Goal: Task Accomplishment & Management: Manage account settings

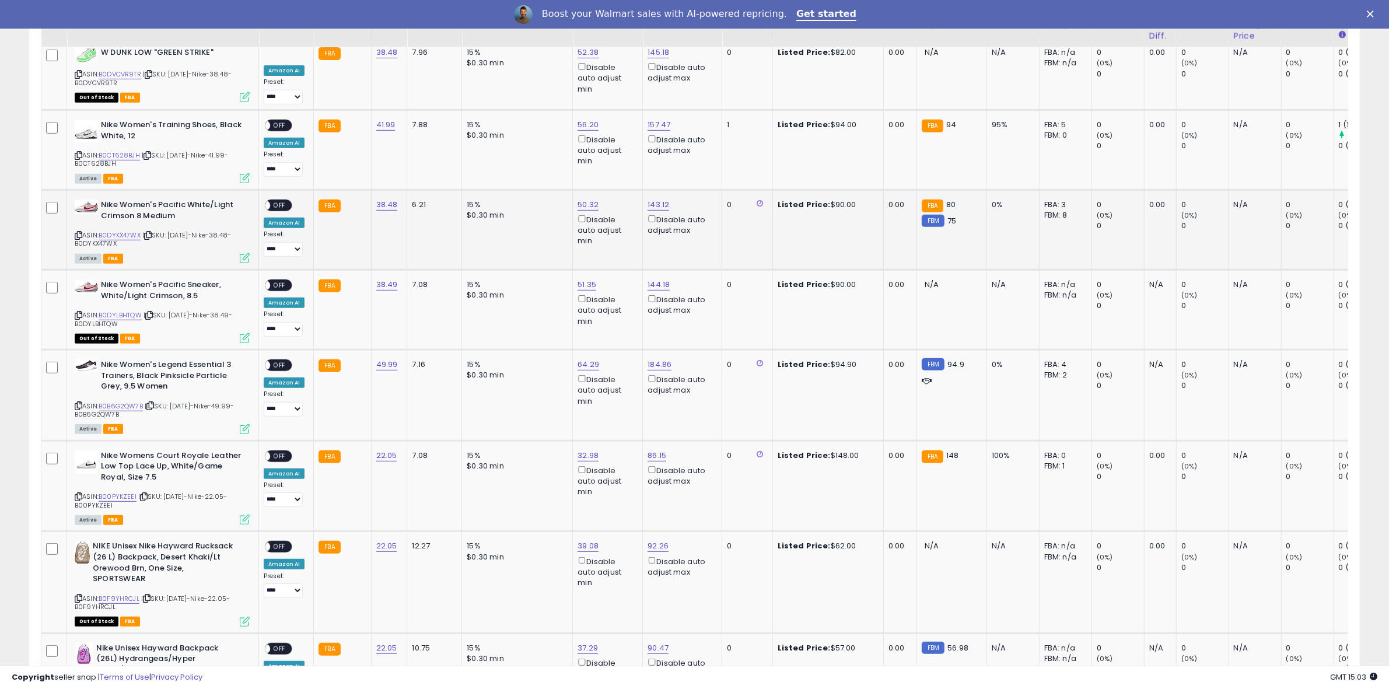
scroll to position [239, 773]
click at [286, 203] on span "OFF" at bounding box center [279, 206] width 19 height 10
click at [286, 127] on span "OFF" at bounding box center [279, 126] width 19 height 10
click at [279, 362] on span "OFF" at bounding box center [279, 365] width 19 height 10
click at [284, 458] on span "OFF" at bounding box center [279, 456] width 19 height 10
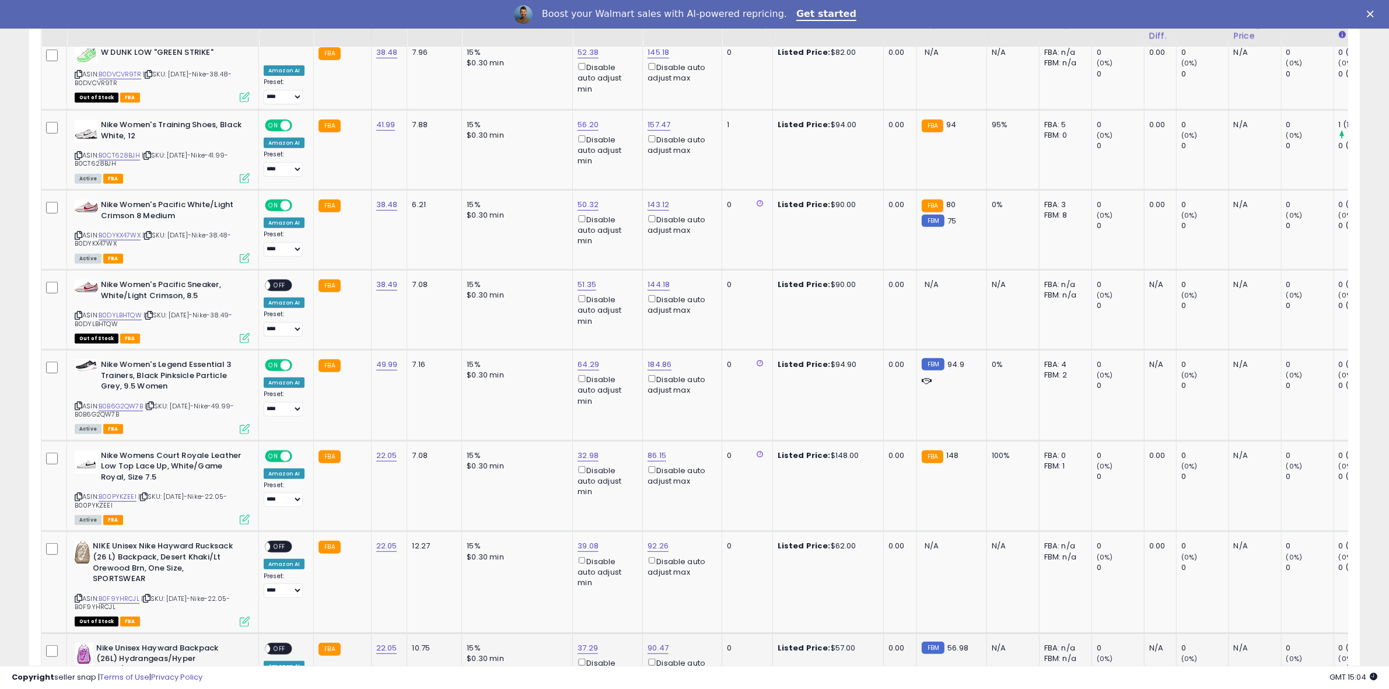
click at [283, 646] on span "OFF" at bounding box center [279, 648] width 19 height 10
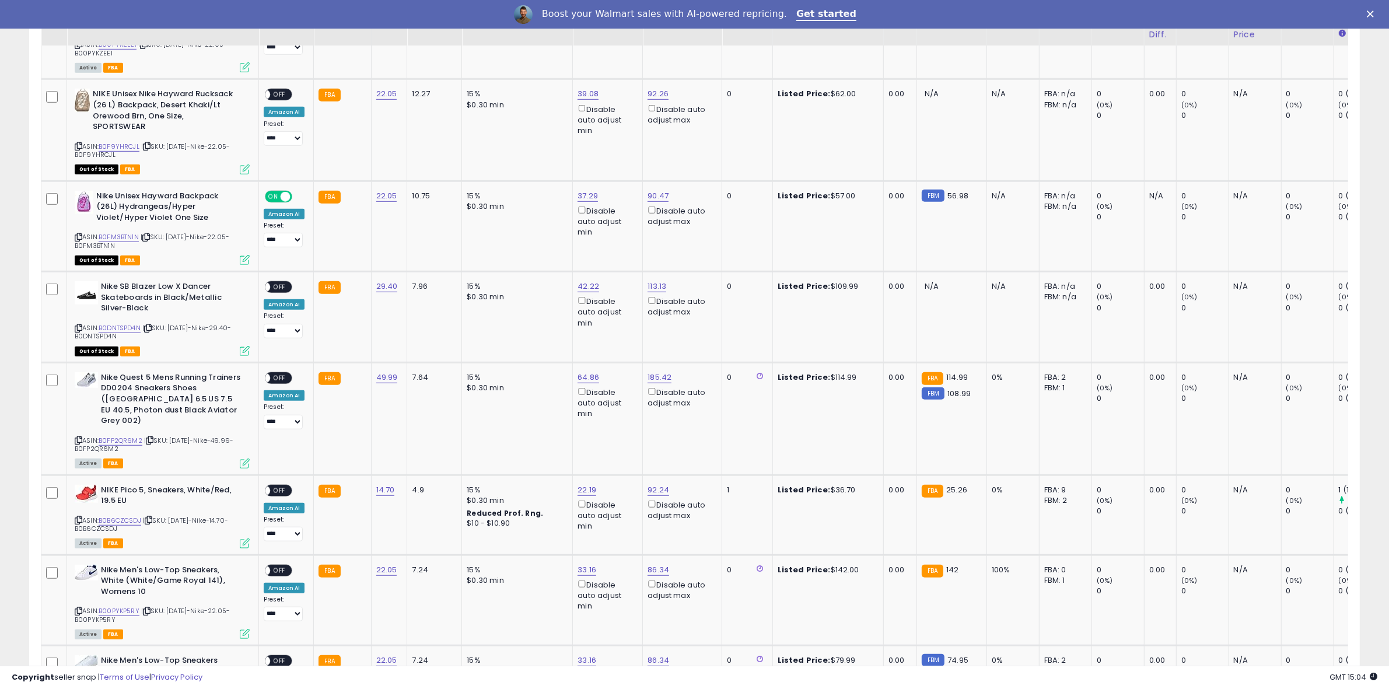
scroll to position [1658, 0]
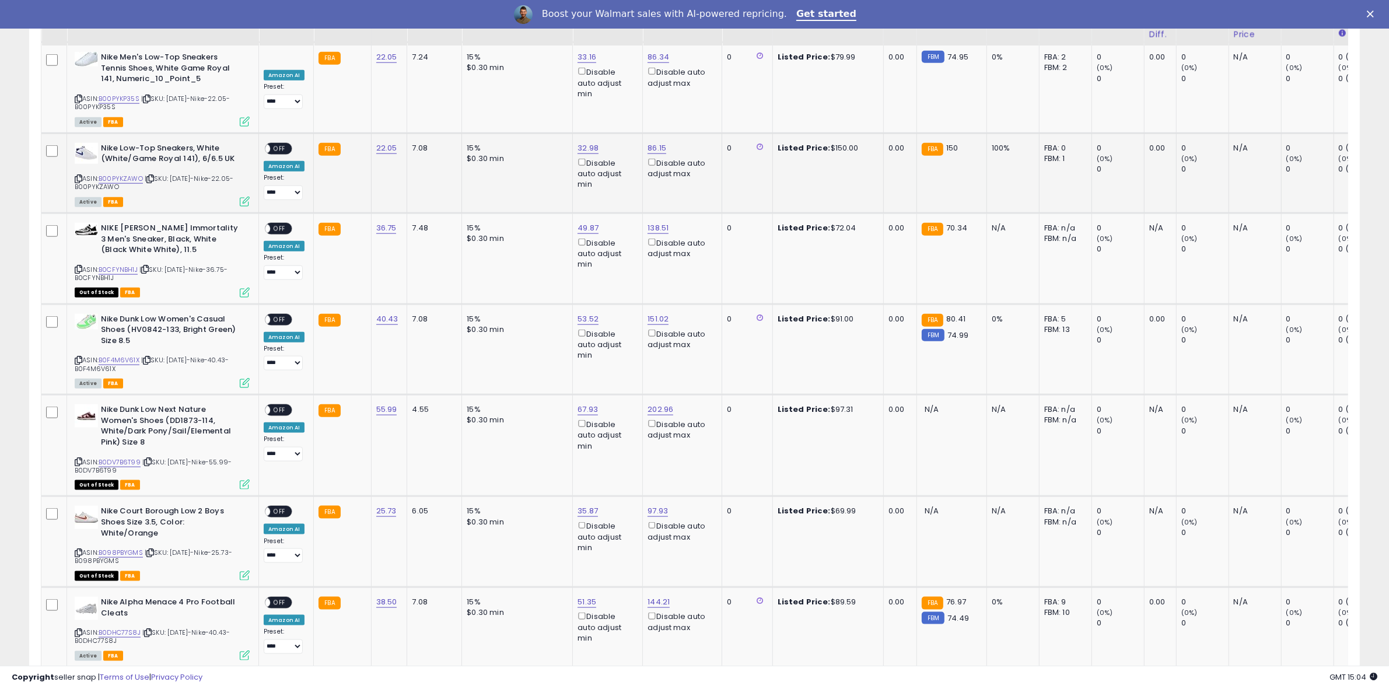
click at [664, 143] on div "86.15 Disable auto adjust max" at bounding box center [679, 161] width 65 height 36
click at [658, 142] on link "86.15" at bounding box center [656, 148] width 19 height 12
drag, startPoint x: 637, startPoint y: 89, endPoint x: 474, endPoint y: 87, distance: 163.3
click at [488, 89] on tbody "**********" at bounding box center [874, 97] width 1667 height 2228
type input "***"
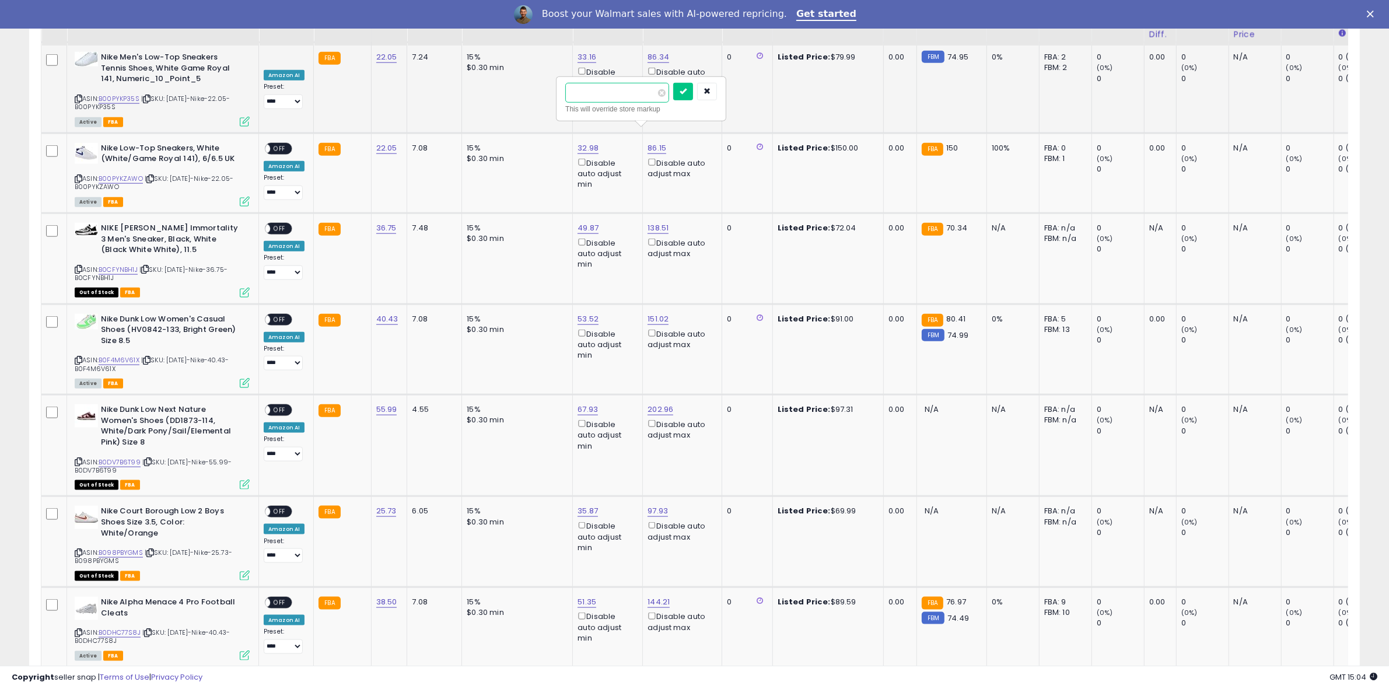
click button "submit" at bounding box center [683, 91] width 20 height 17
click at [284, 143] on span "OFF" at bounding box center [279, 148] width 19 height 10
click at [286, 314] on span "OFF" at bounding box center [279, 319] width 19 height 10
click at [281, 598] on span "OFF" at bounding box center [279, 603] width 19 height 10
click at [285, 678] on span "OFF" at bounding box center [279, 683] width 19 height 10
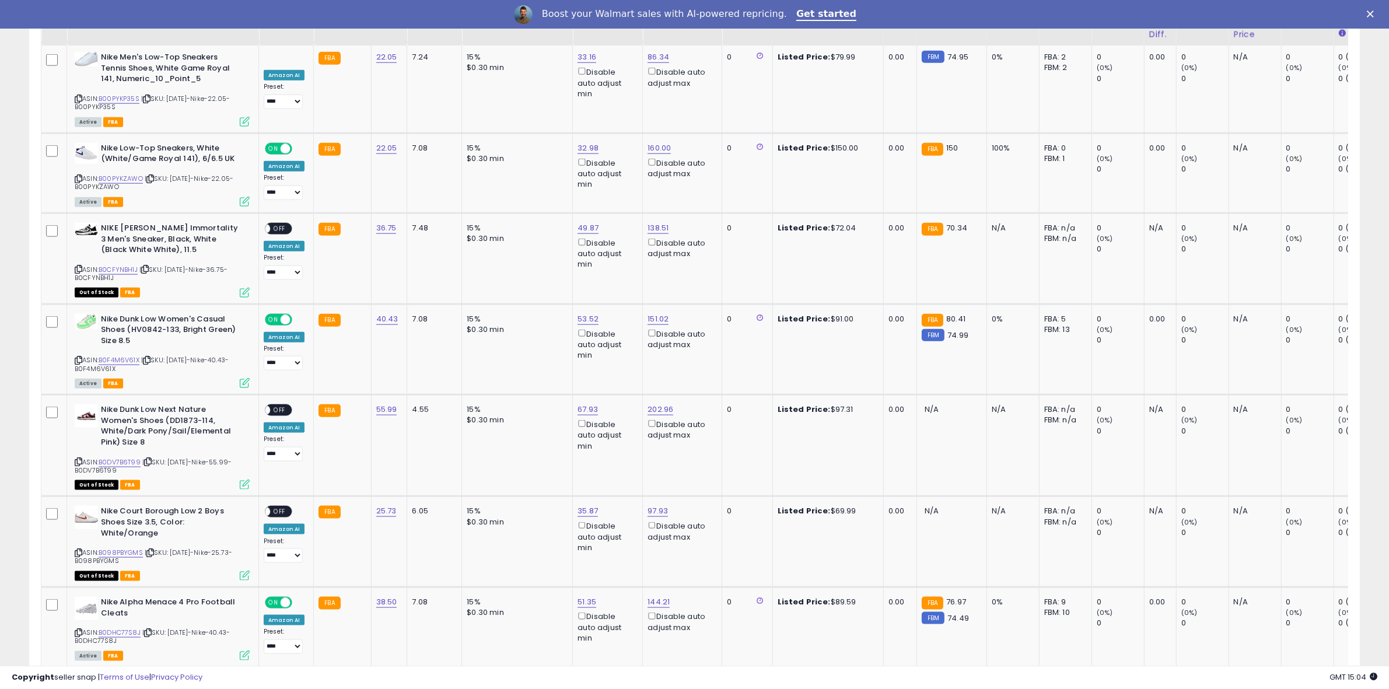
drag, startPoint x: 1387, startPoint y: 424, endPoint x: 1388, endPoint y: 409, distance: 15.3
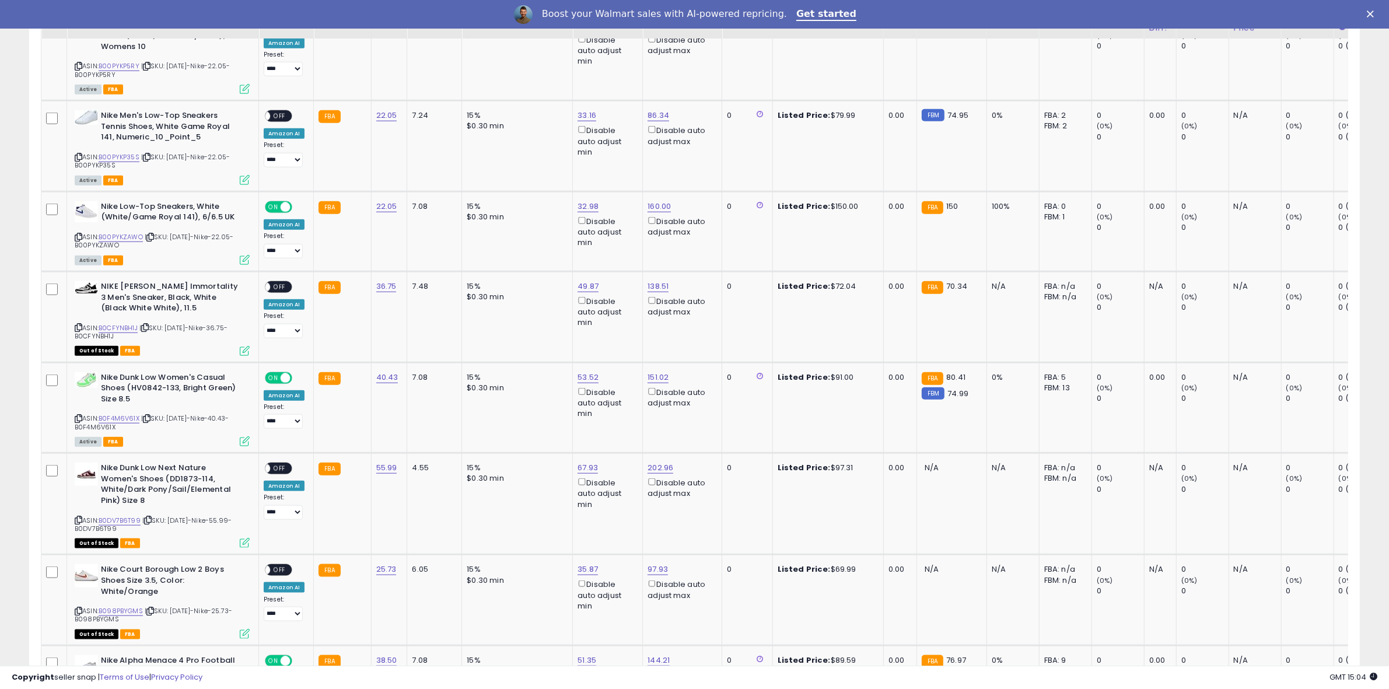
scroll to position [1577, 0]
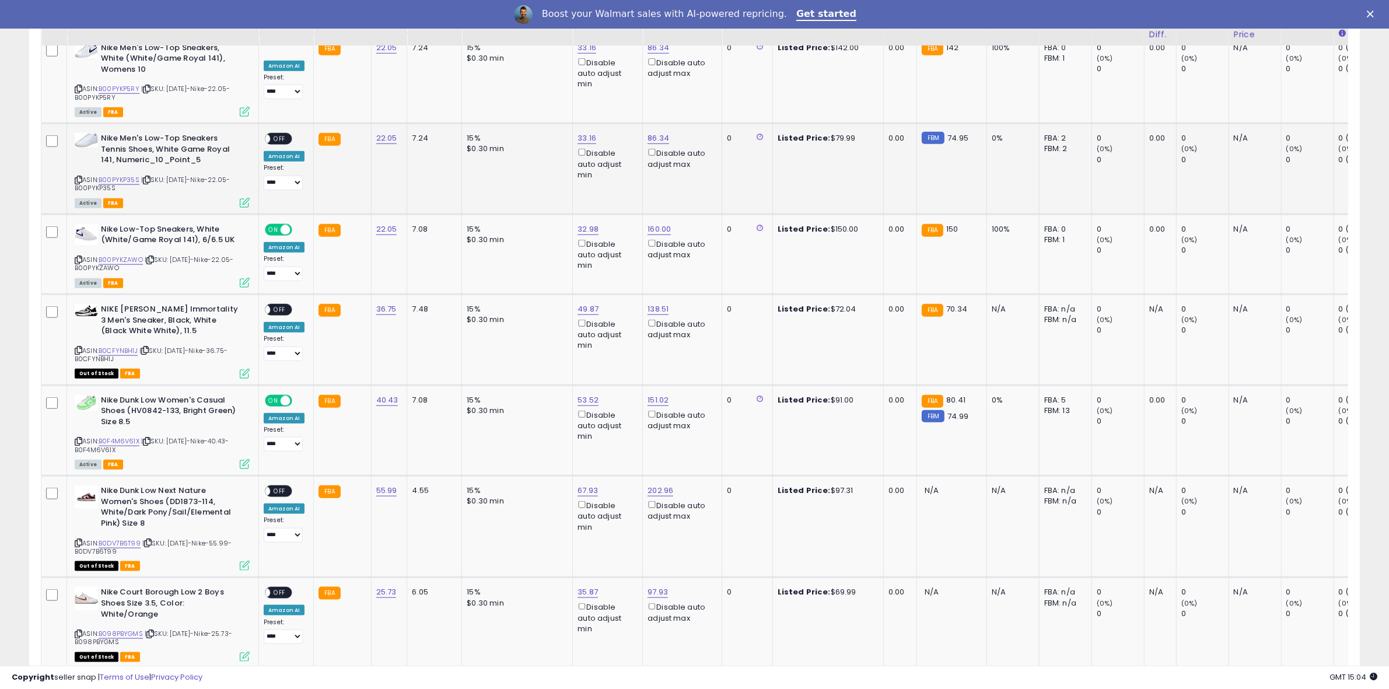
click at [275, 134] on span "OFF" at bounding box center [279, 139] width 19 height 10
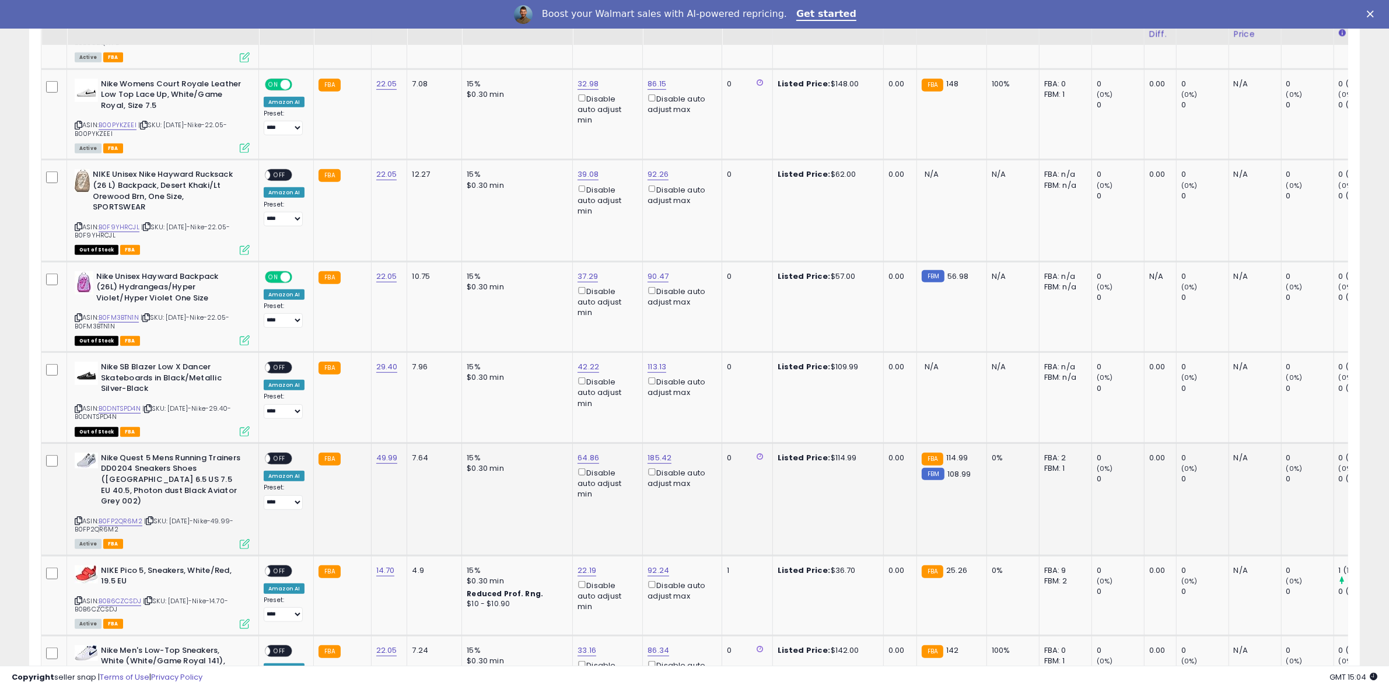
click at [283, 459] on span "OFF" at bounding box center [279, 458] width 19 height 10
click at [285, 566] on span "OFF" at bounding box center [279, 571] width 19 height 10
click at [284, 646] on span "OFF" at bounding box center [279, 651] width 19 height 10
click at [653, 645] on link "86.34" at bounding box center [658, 651] width 22 height 12
drag, startPoint x: 578, startPoint y: 593, endPoint x: 295, endPoint y: 593, distance: 282.9
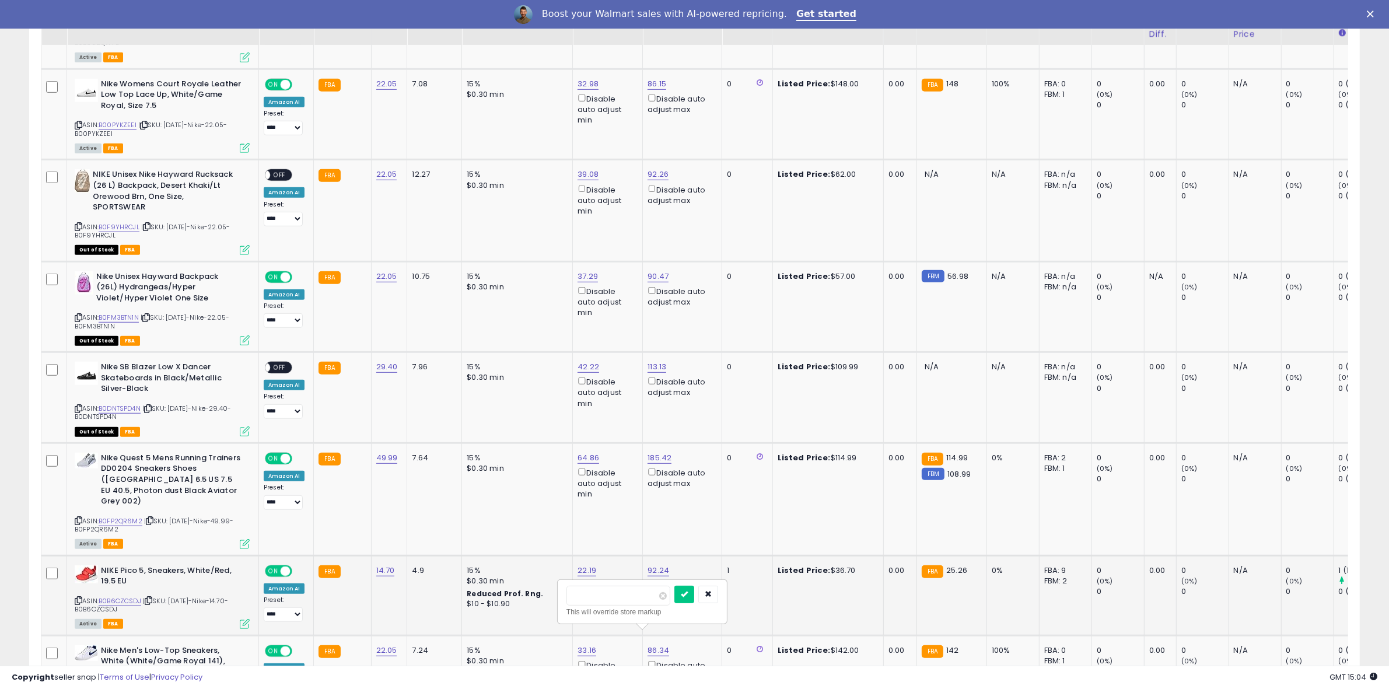
type input "***"
click button "submit" at bounding box center [684, 594] width 20 height 17
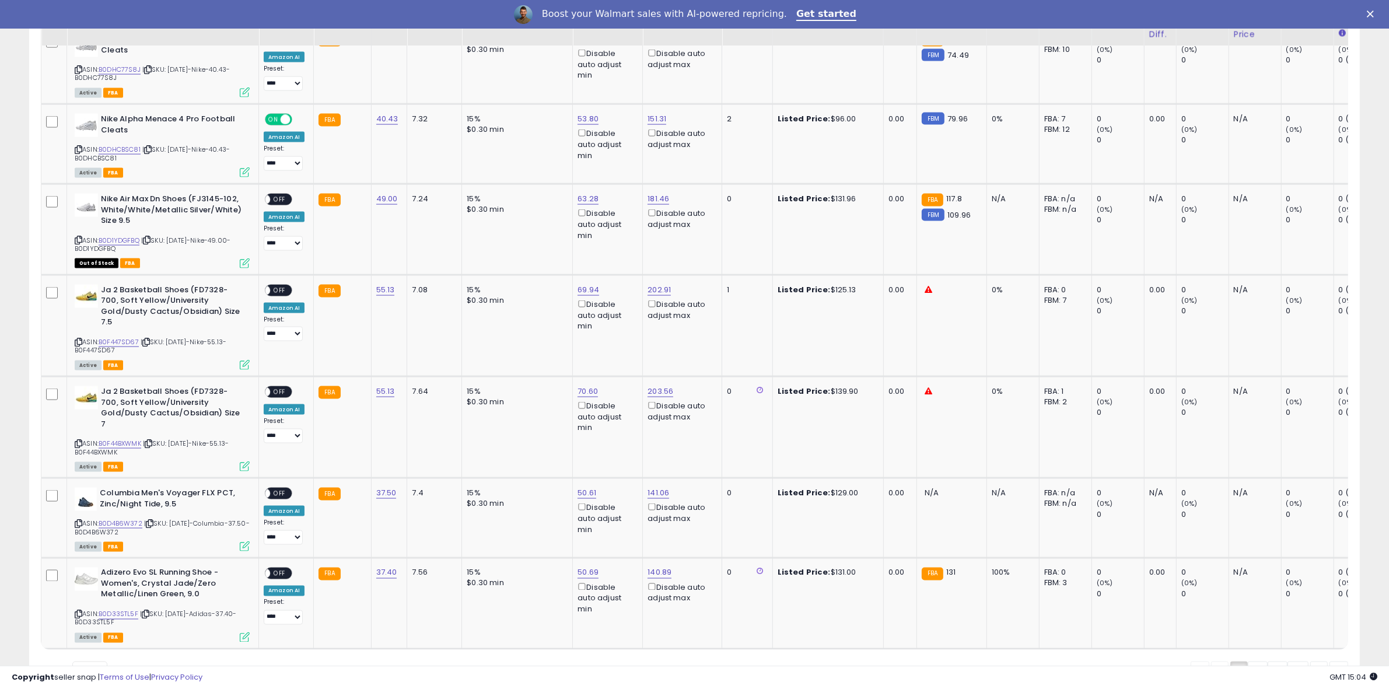
scroll to position [2230, 0]
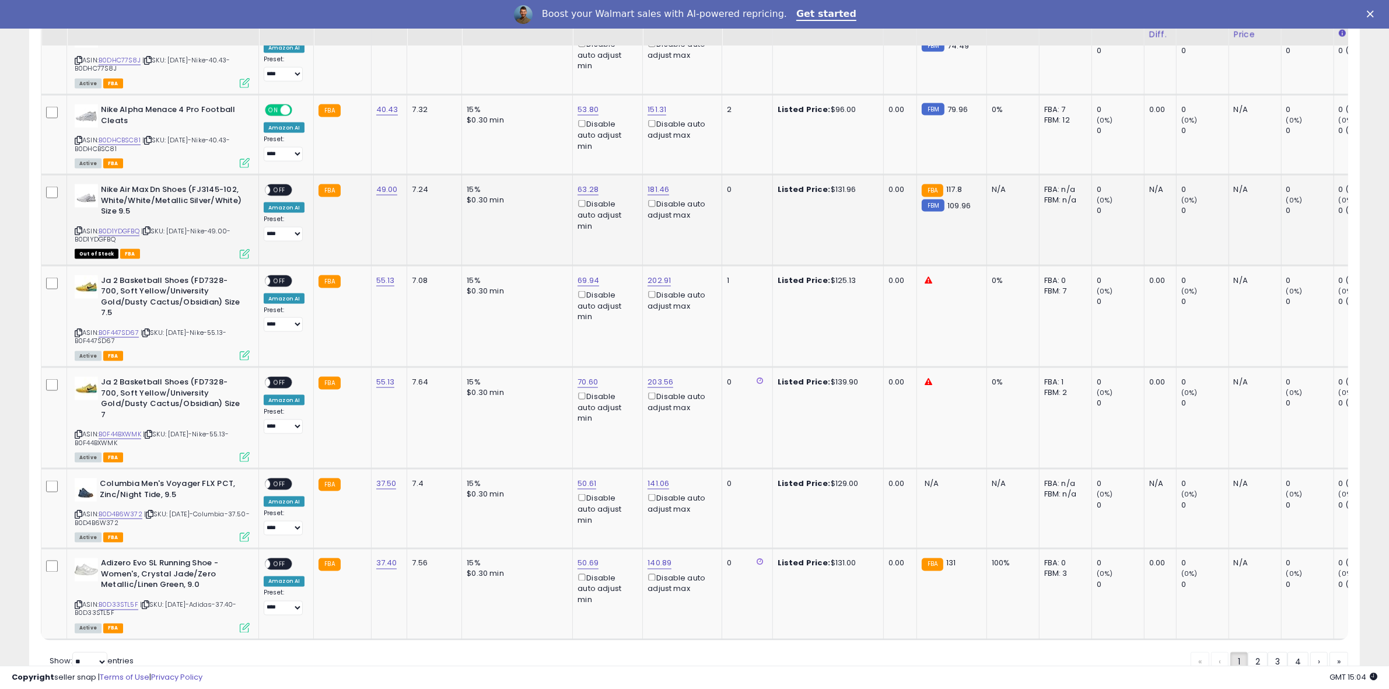
click at [283, 185] on span "OFF" at bounding box center [279, 190] width 19 height 10
click at [285, 276] on span "OFF" at bounding box center [279, 281] width 19 height 10
click at [110, 328] on link "B0F447SD67" at bounding box center [119, 333] width 40 height 10
click at [275, 378] on span "OFF" at bounding box center [279, 383] width 19 height 10
click at [283, 559] on span "OFF" at bounding box center [279, 564] width 19 height 10
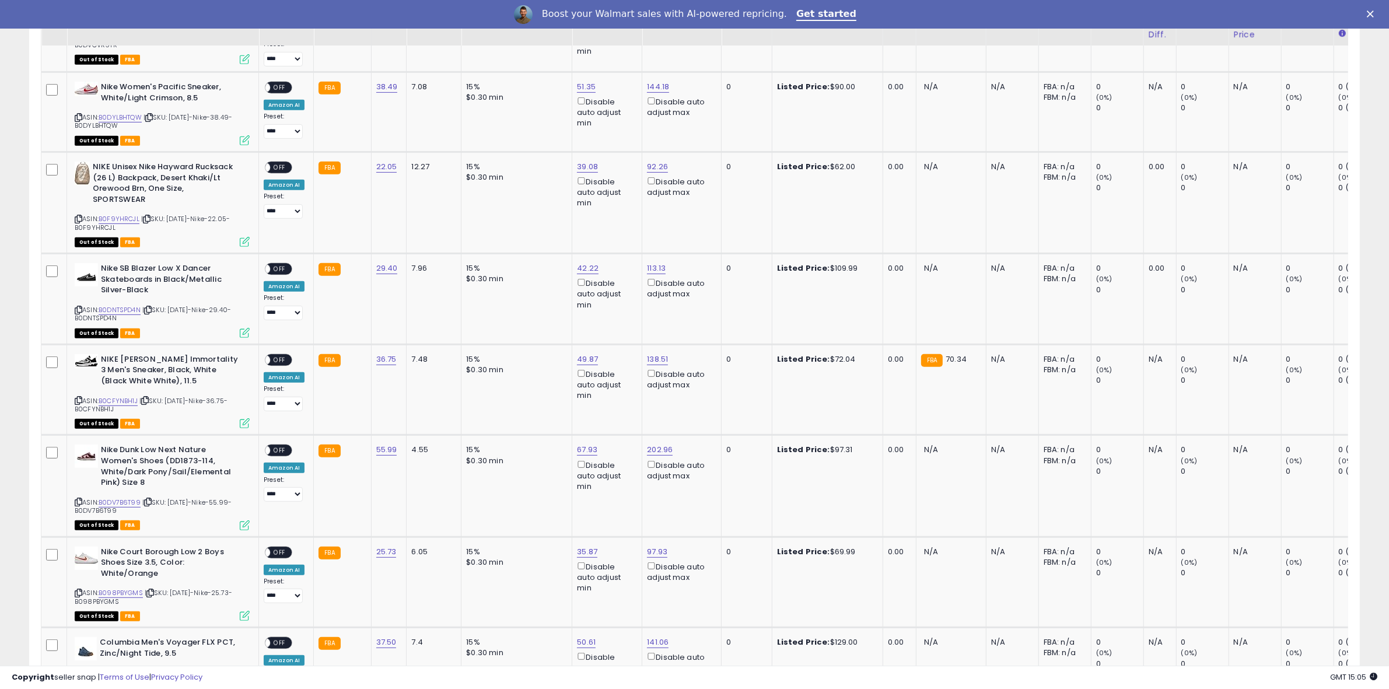
scroll to position [239, 773]
click at [281, 357] on span "OFF" at bounding box center [279, 360] width 19 height 10
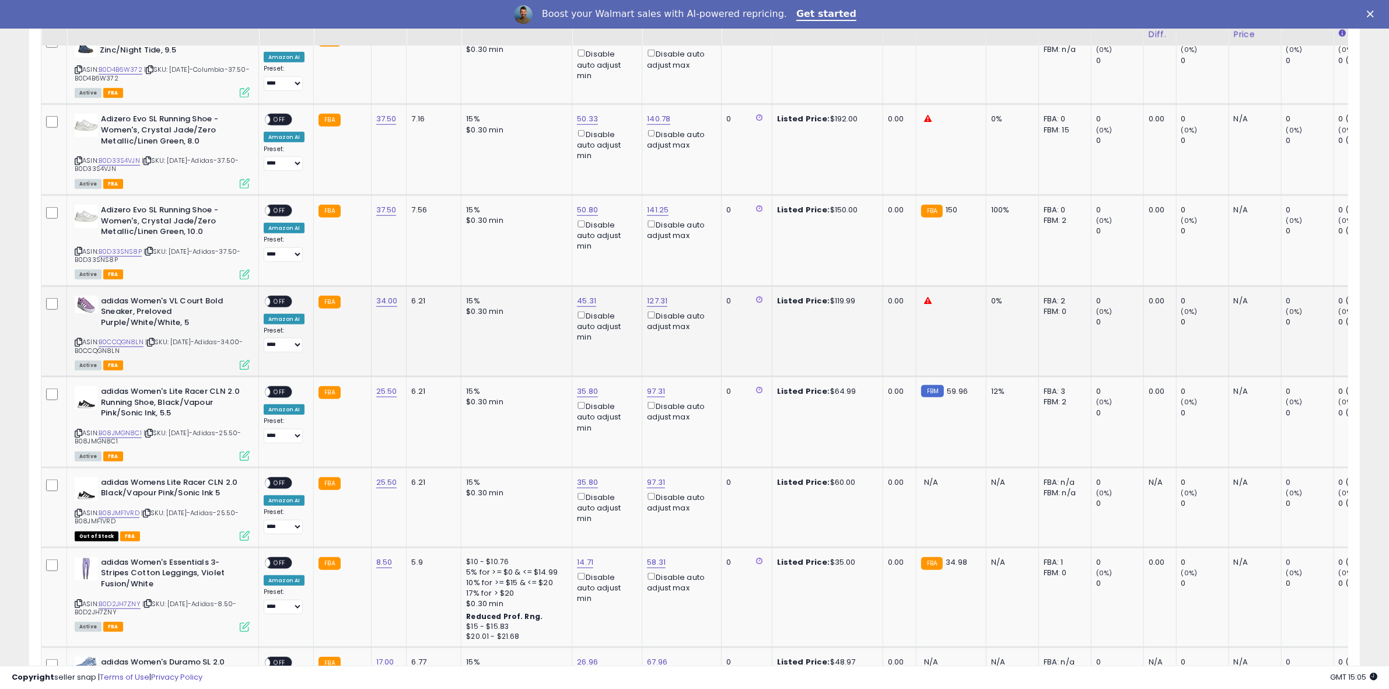
click at [283, 296] on span "OFF" at bounding box center [279, 301] width 19 height 10
click at [659, 204] on link "141.25" at bounding box center [658, 210] width 22 height 12
drag, startPoint x: 633, startPoint y: 155, endPoint x: 409, endPoint y: 145, distance: 224.2
click at [426, 150] on tbody "**********" at bounding box center [875, 566] width 1668 height 2338
type input "***"
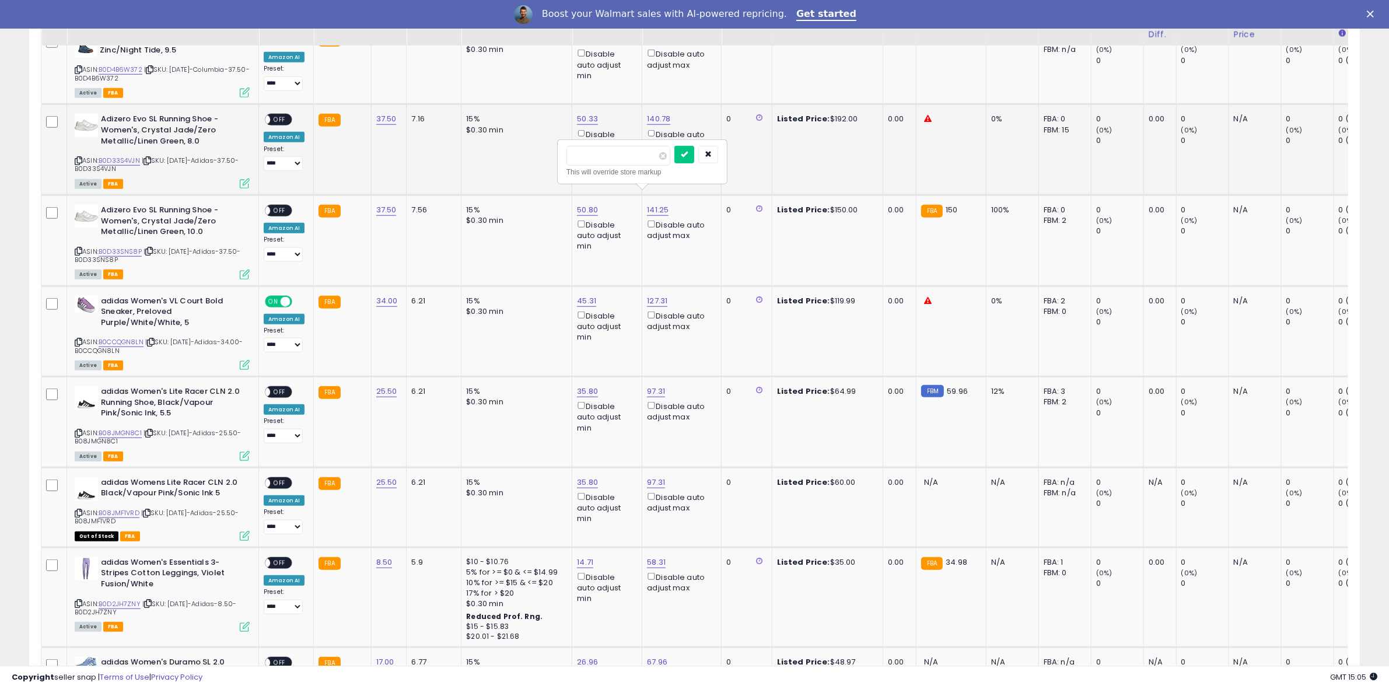
click button "submit" at bounding box center [684, 154] width 20 height 17
click at [659, 113] on link "140.78" at bounding box center [658, 119] width 23 height 12
drag, startPoint x: 643, startPoint y: 59, endPoint x: 426, endPoint y: 59, distance: 217.6
click at [427, 59] on tbody "**********" at bounding box center [875, 566] width 1668 height 2338
type input "***"
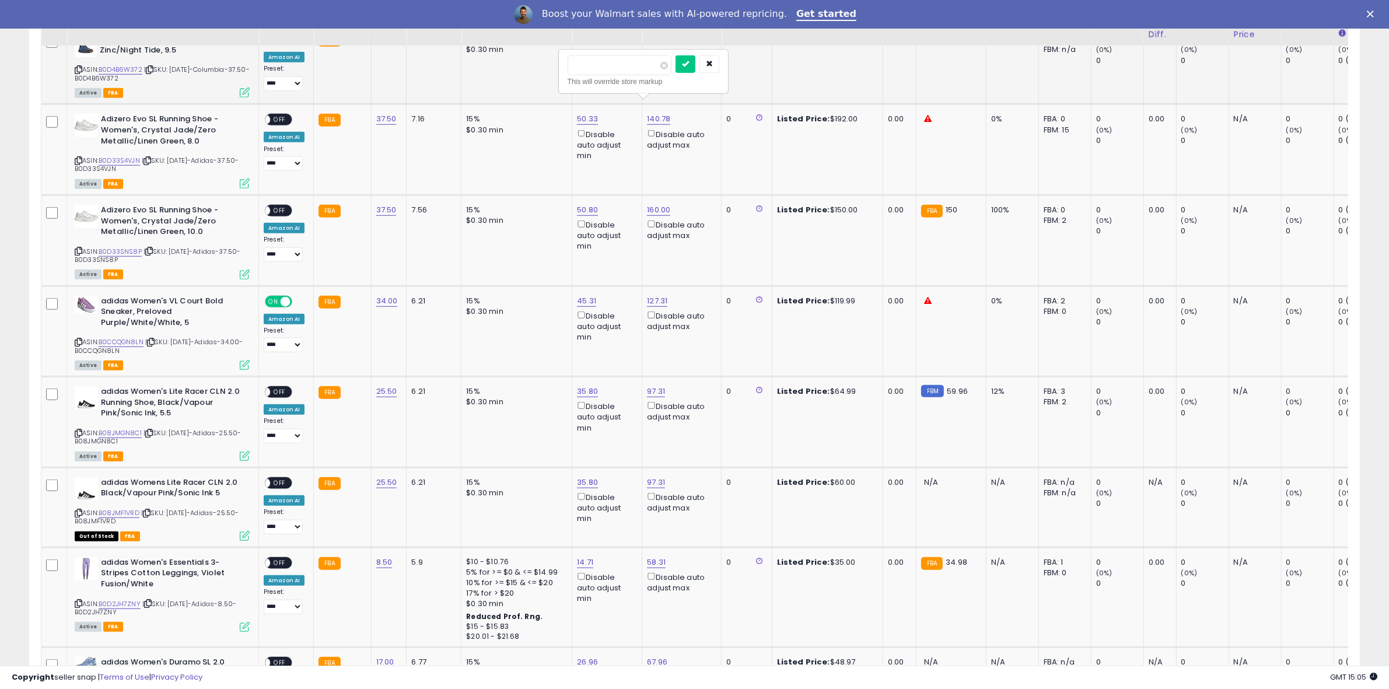
click button "submit" at bounding box center [685, 63] width 20 height 17
click at [282, 115] on span "OFF" at bounding box center [279, 120] width 19 height 10
click at [274, 206] on div "ON OFF" at bounding box center [259, 211] width 27 height 10
click at [284, 206] on span "OFF" at bounding box center [279, 211] width 19 height 10
click at [277, 558] on span "OFF" at bounding box center [279, 563] width 19 height 10
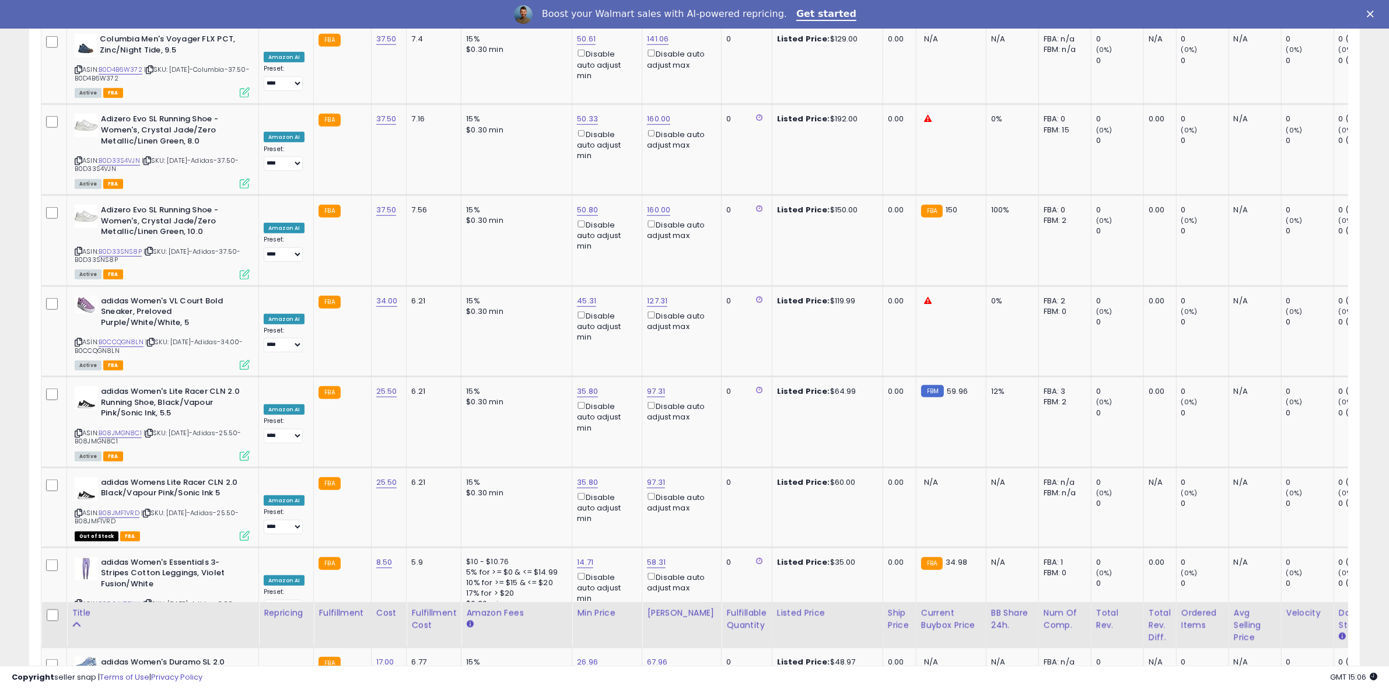
scroll to position [1847, 0]
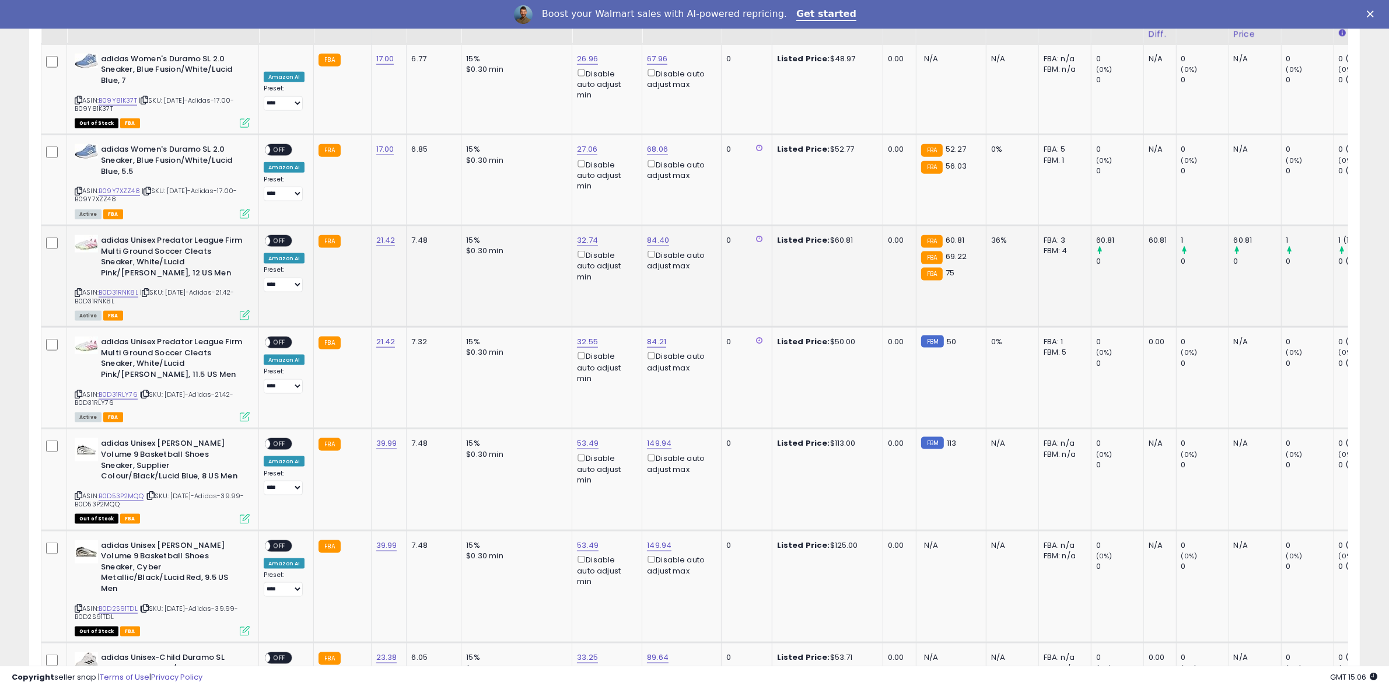
click at [283, 236] on span "OFF" at bounding box center [279, 241] width 19 height 10
click at [282, 145] on span "OFF" at bounding box center [279, 150] width 19 height 10
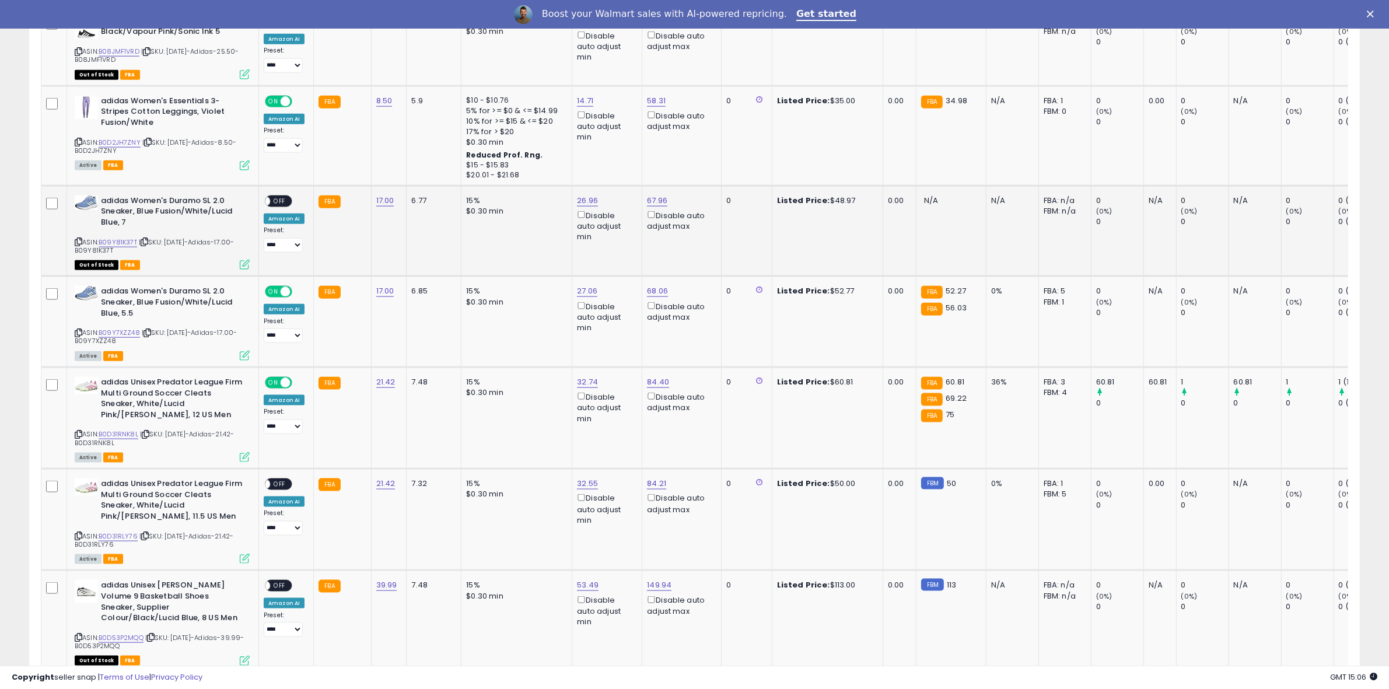
scroll to position [1689, 0]
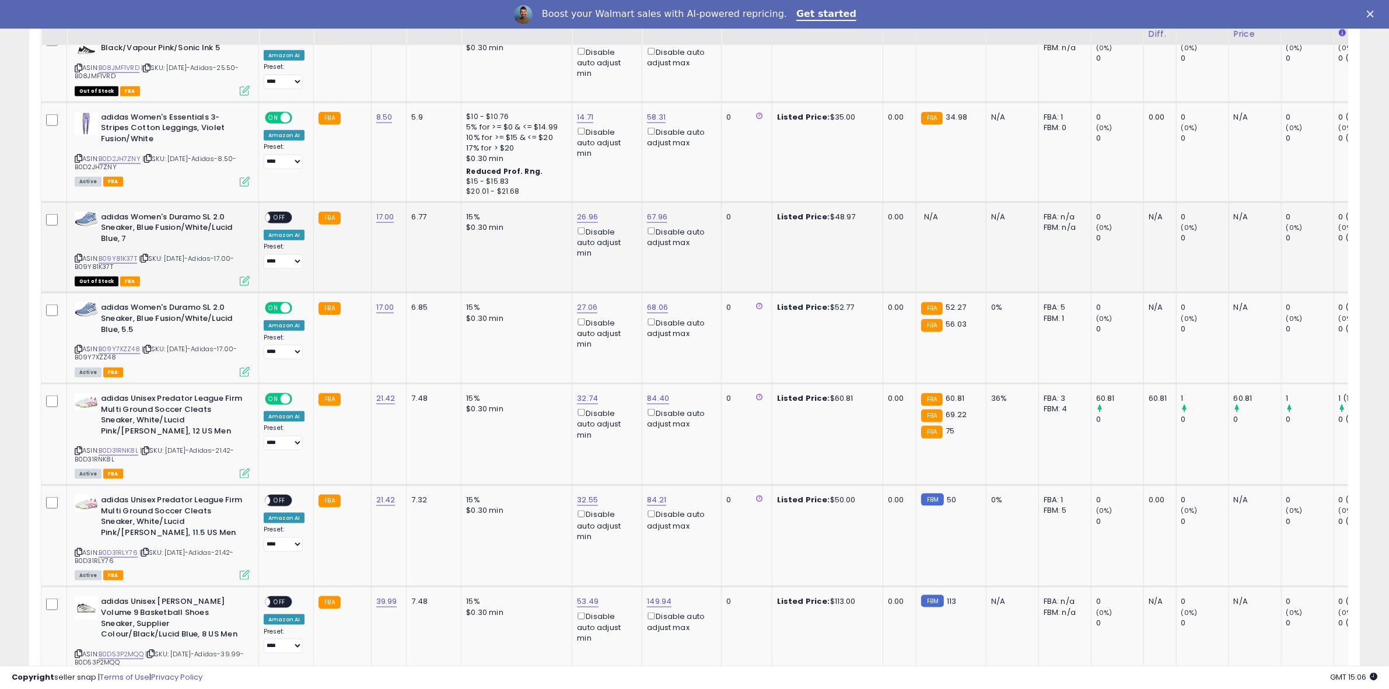
click at [281, 212] on span "OFF" at bounding box center [279, 217] width 19 height 10
click at [274, 496] on span "OFF" at bounding box center [279, 501] width 19 height 10
click at [284, 597] on span "OFF" at bounding box center [279, 602] width 19 height 10
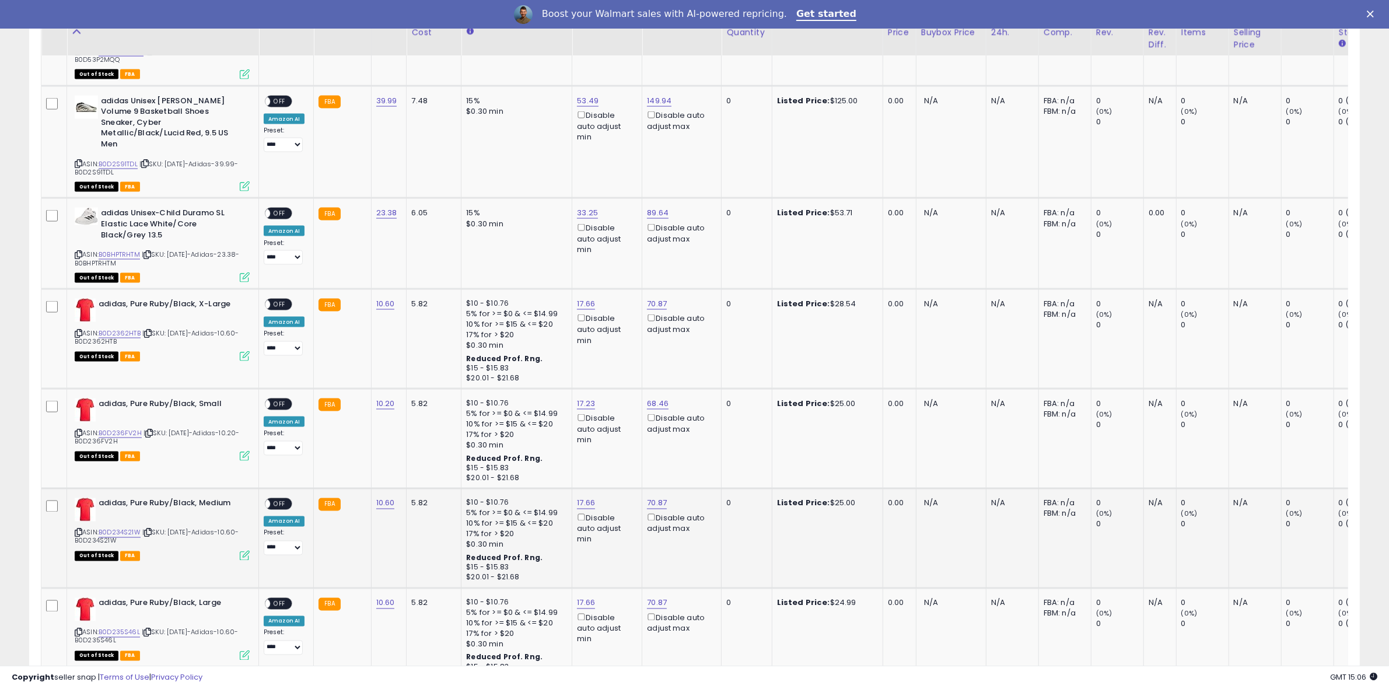
scroll to position [2364, 0]
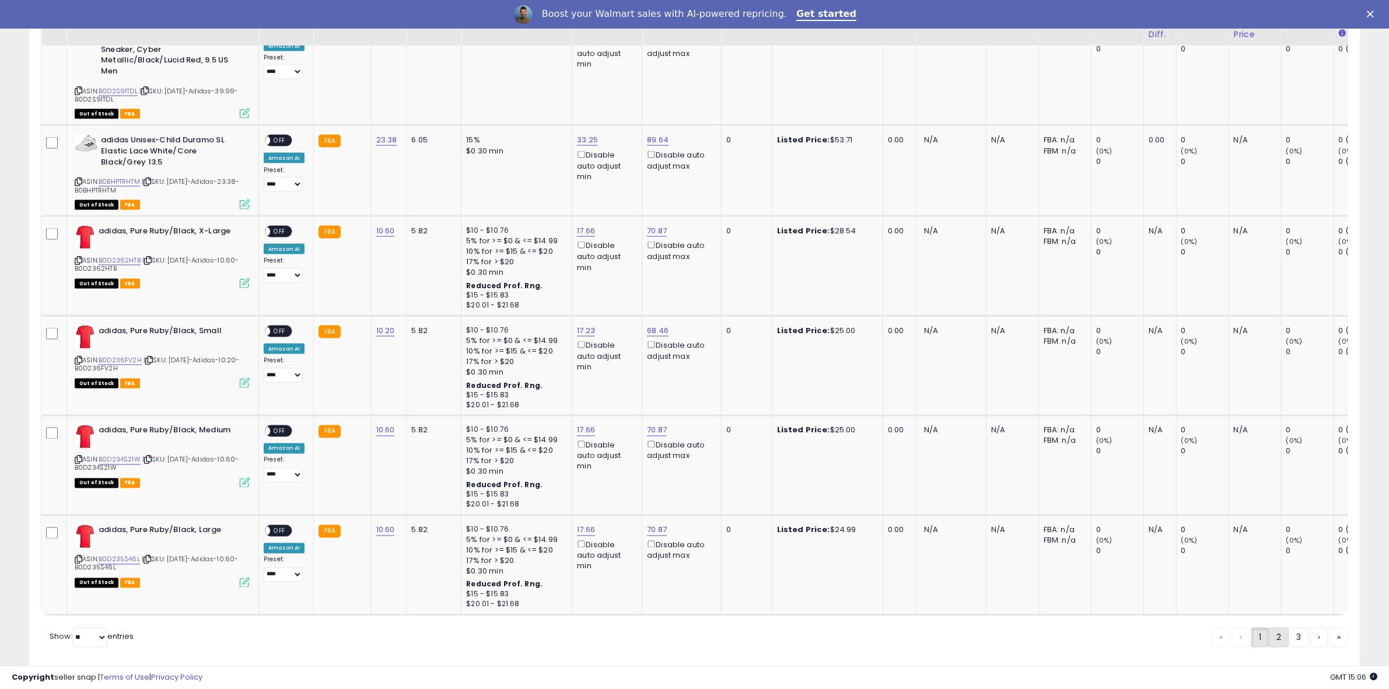
drag, startPoint x: 1280, startPoint y: 613, endPoint x: 1268, endPoint y: 603, distance: 16.6
click at [1280, 628] on link "2" at bounding box center [1279, 638] width 20 height 20
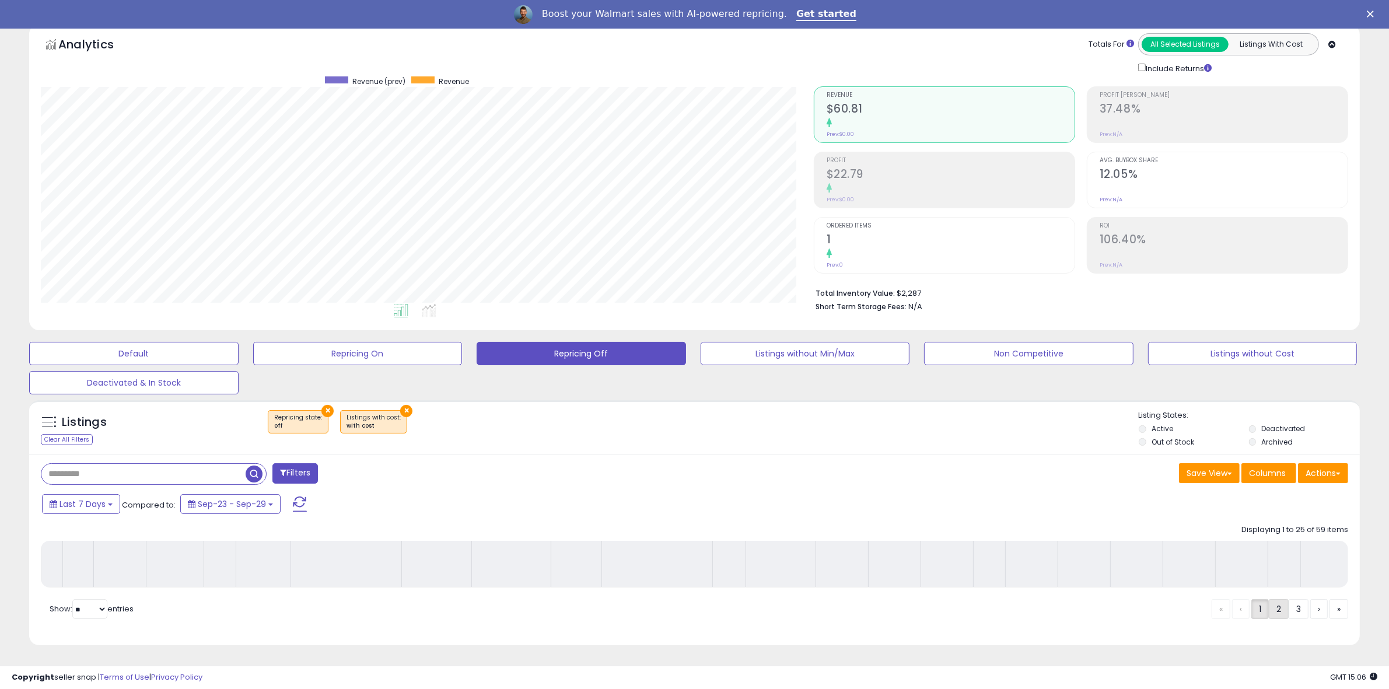
scroll to position [66, 0]
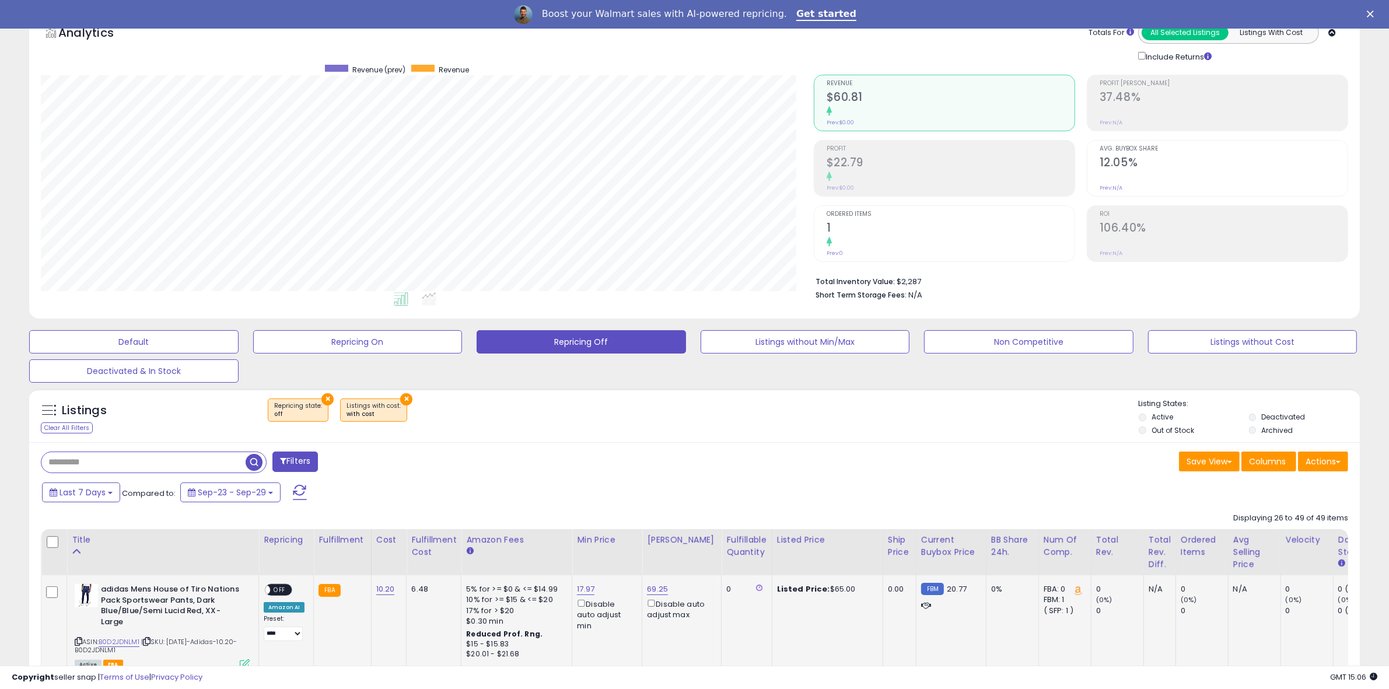
drag, startPoint x: 287, startPoint y: 591, endPoint x: 295, endPoint y: 587, distance: 8.4
click at [286, 591] on span "OFF" at bounding box center [279, 590] width 19 height 10
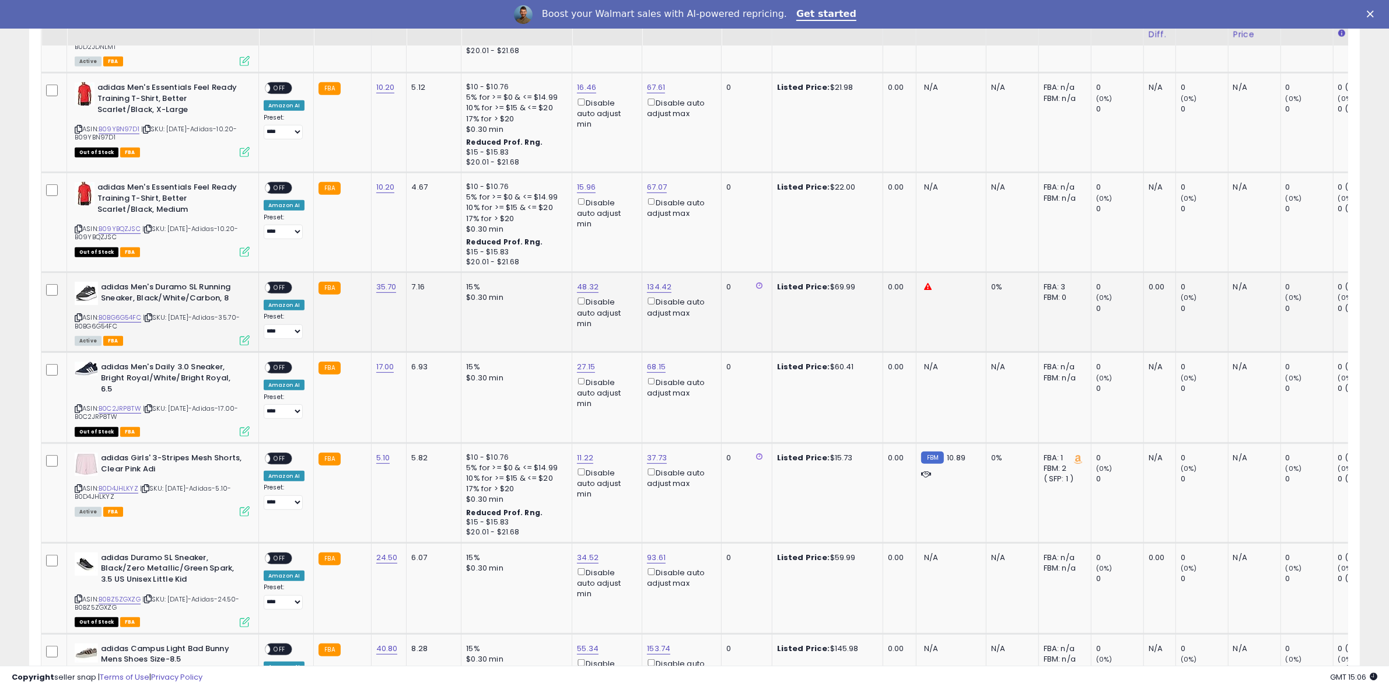
click at [281, 285] on span "OFF" at bounding box center [279, 288] width 19 height 10
click at [120, 316] on link "B0BG6G54FC" at bounding box center [120, 318] width 43 height 10
click at [281, 454] on span "OFF" at bounding box center [279, 459] width 19 height 10
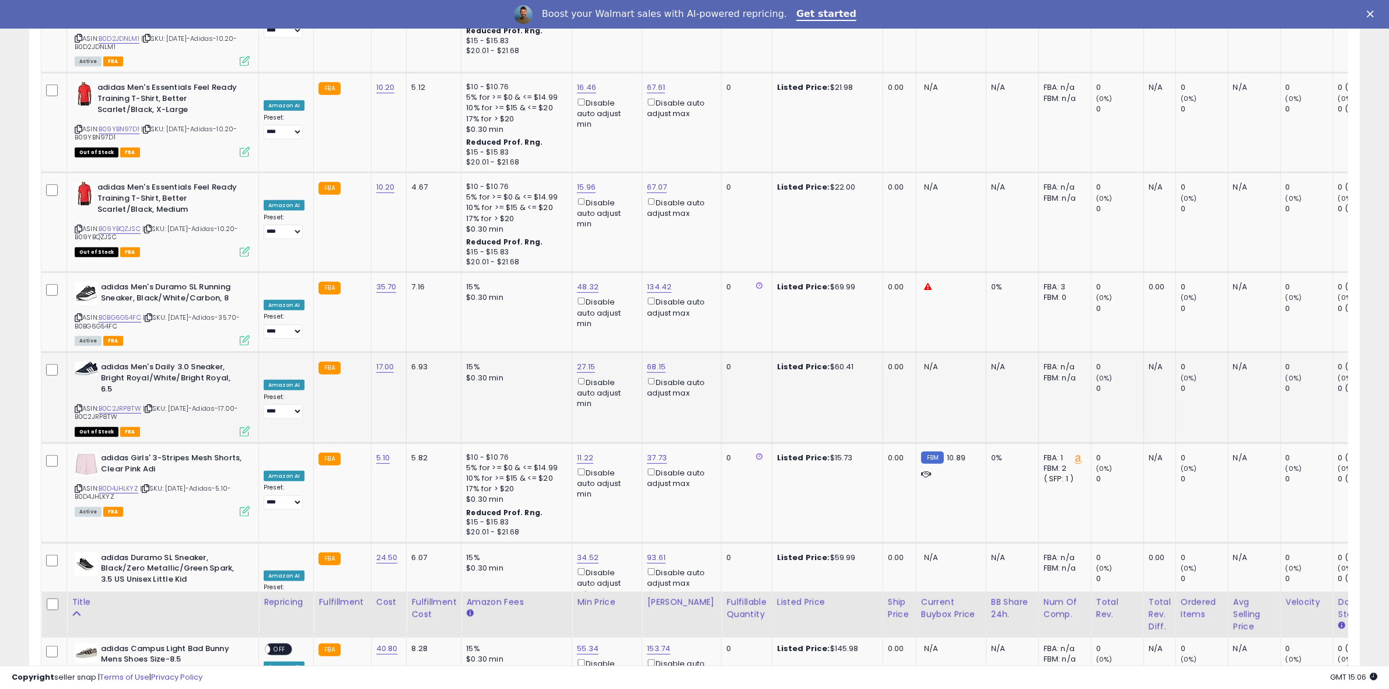
scroll to position [1272, 0]
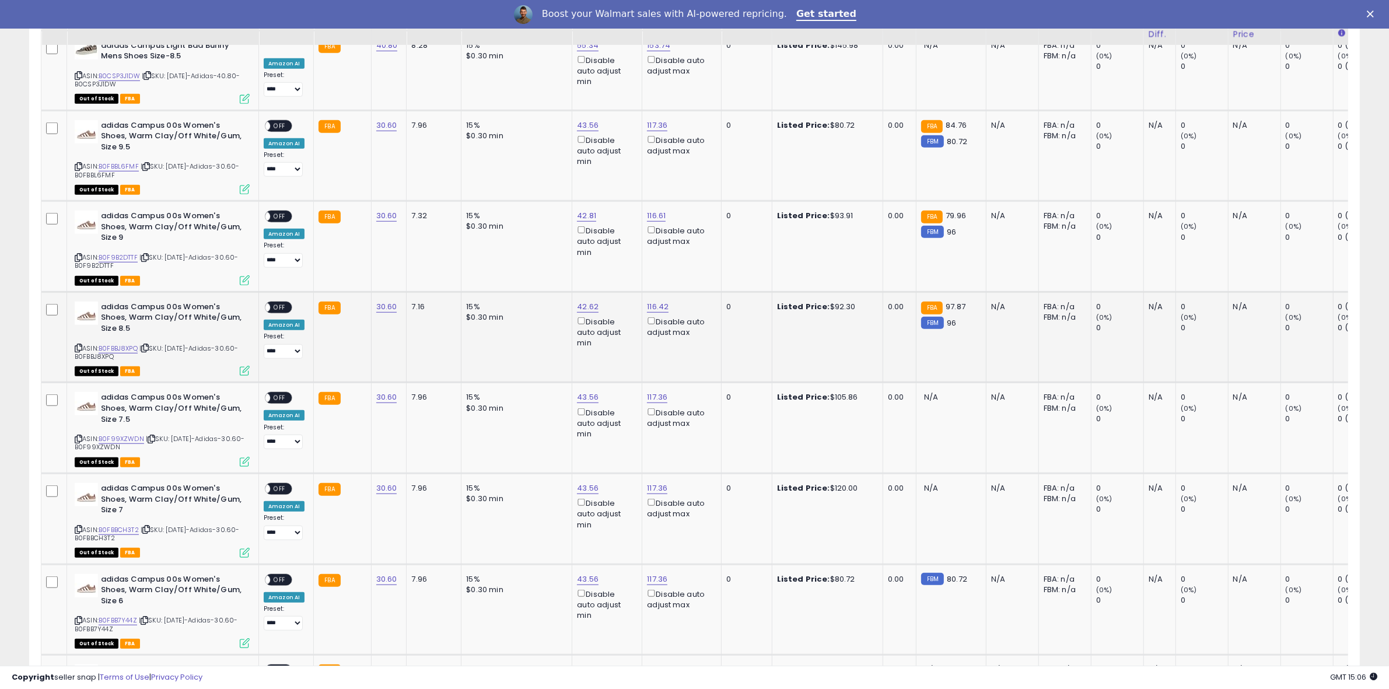
click at [287, 302] on span "OFF" at bounding box center [279, 307] width 19 height 10
click at [286, 212] on span "OFF" at bounding box center [279, 217] width 19 height 10
click at [283, 121] on span "OFF" at bounding box center [279, 126] width 19 height 10
click at [280, 575] on span "OFF" at bounding box center [279, 580] width 19 height 10
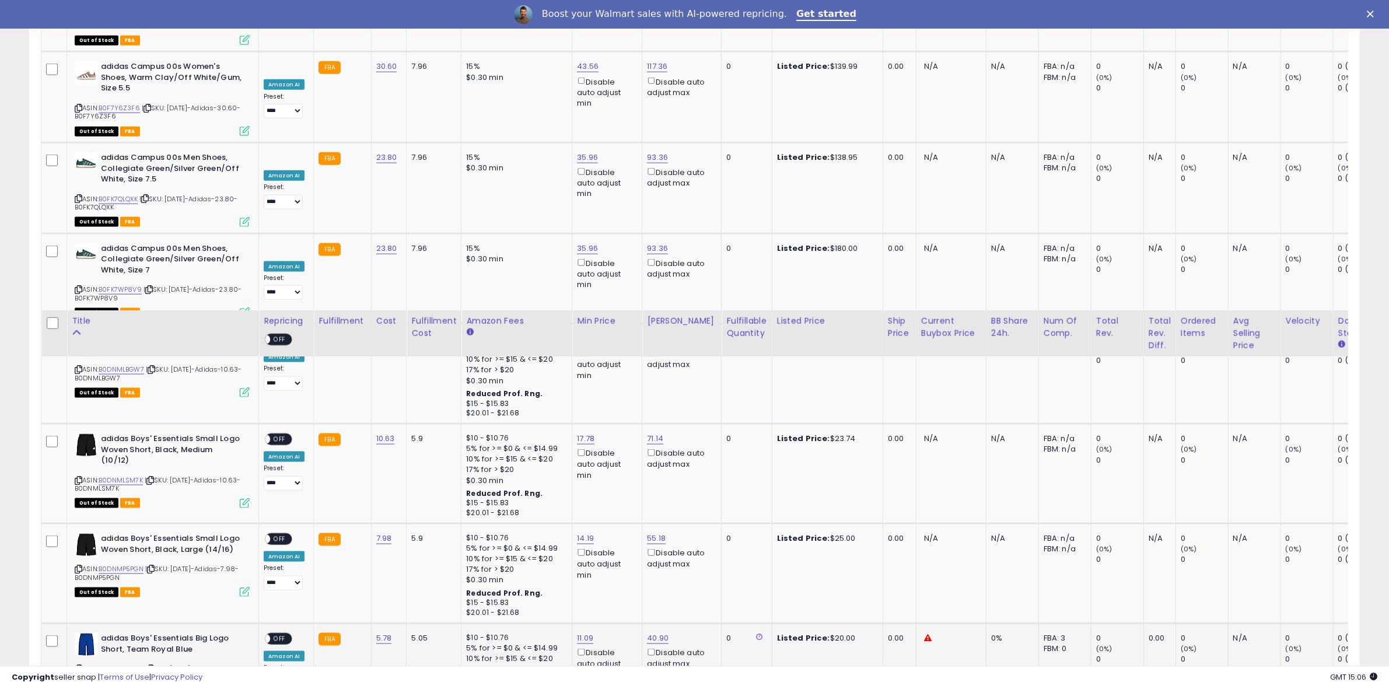
scroll to position [2275, 0]
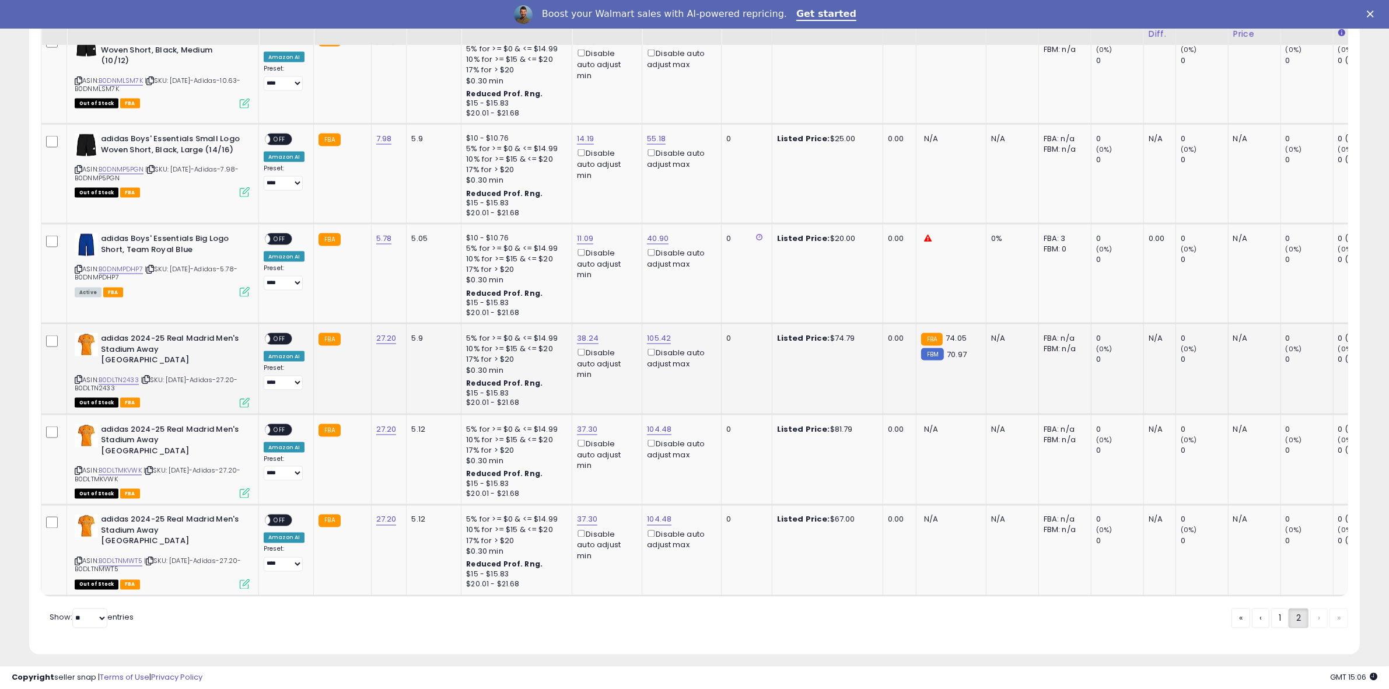
click at [276, 334] on span "OFF" at bounding box center [279, 339] width 19 height 10
click at [277, 425] on span "OFF" at bounding box center [279, 430] width 19 height 10
click at [277, 516] on span "OFF" at bounding box center [279, 521] width 19 height 10
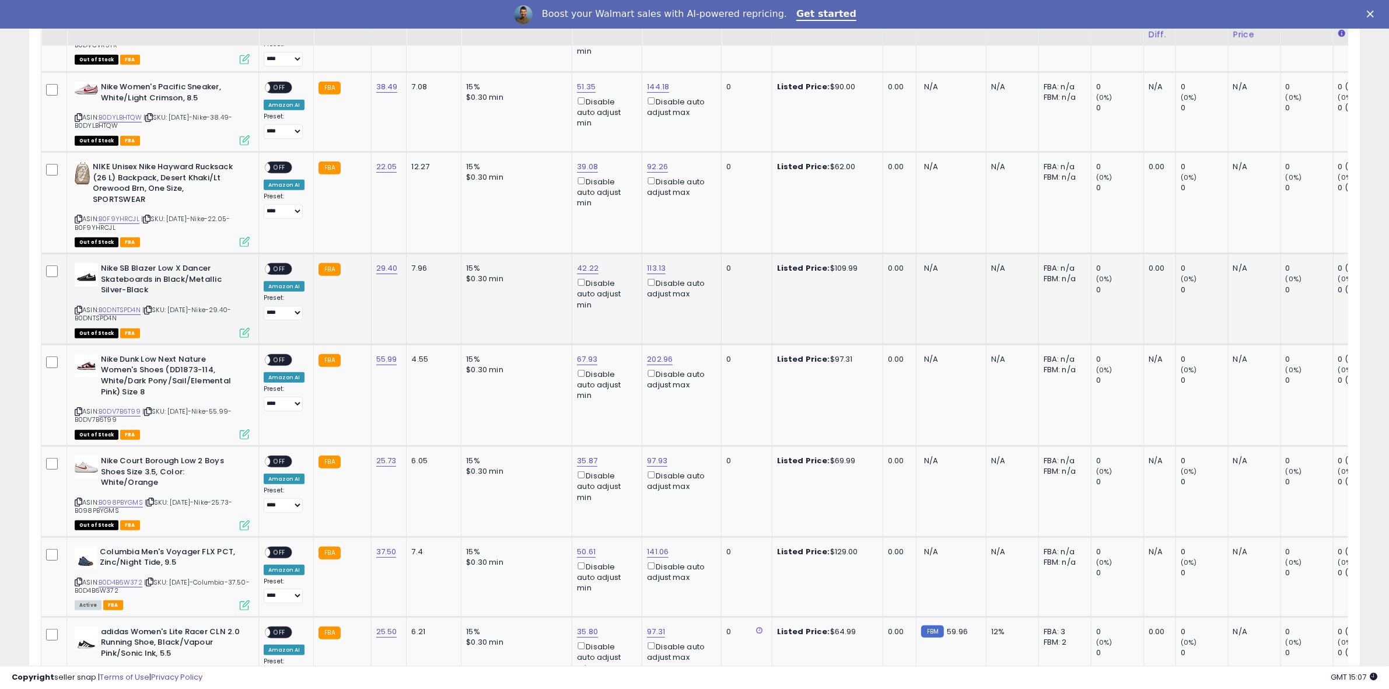
scroll to position [239, 773]
drag, startPoint x: 286, startPoint y: 621, endPoint x: 296, endPoint y: 599, distance: 24.5
click at [286, 627] on span "OFF" at bounding box center [279, 632] width 19 height 10
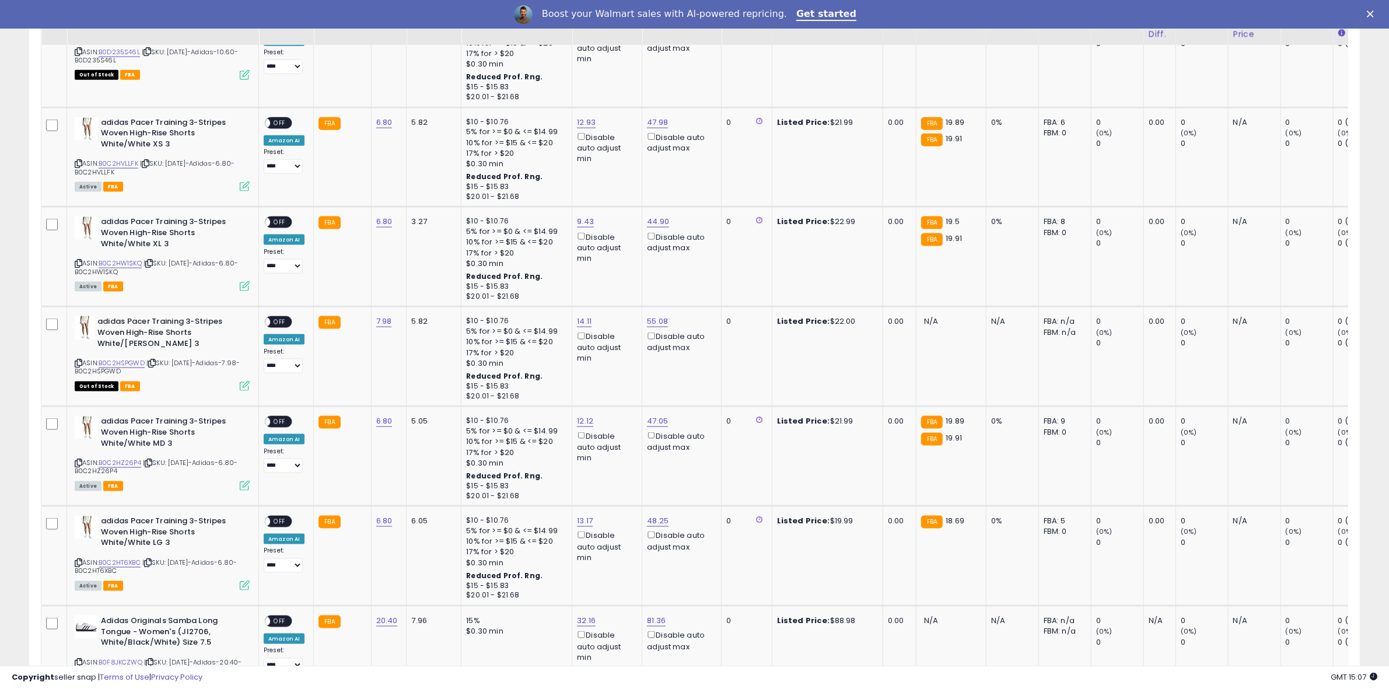
scroll to position [1946, 0]
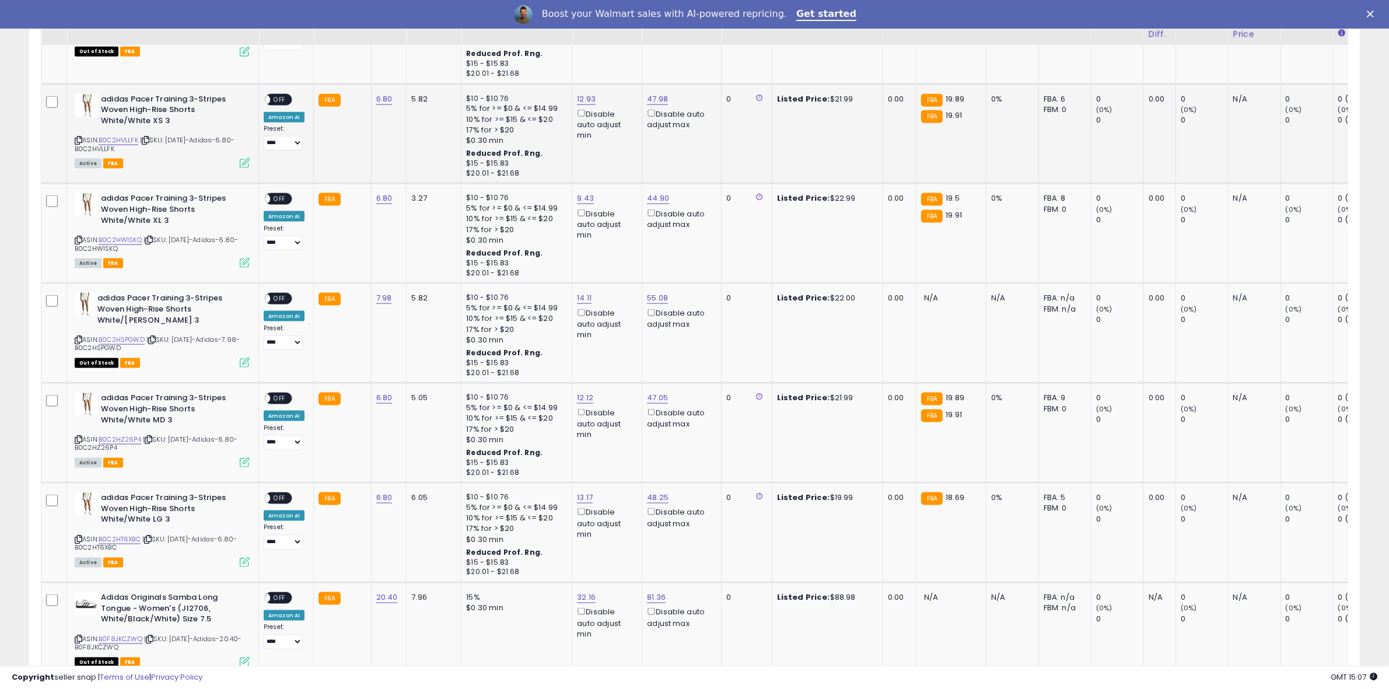
click at [280, 94] on span "OFF" at bounding box center [279, 99] width 19 height 10
click at [286, 194] on span "OFF" at bounding box center [279, 199] width 19 height 10
click at [278, 294] on span "OFF" at bounding box center [279, 299] width 19 height 10
click at [279, 394] on span "OFF" at bounding box center [279, 399] width 19 height 10
click at [279, 493] on span "OFF" at bounding box center [279, 498] width 19 height 10
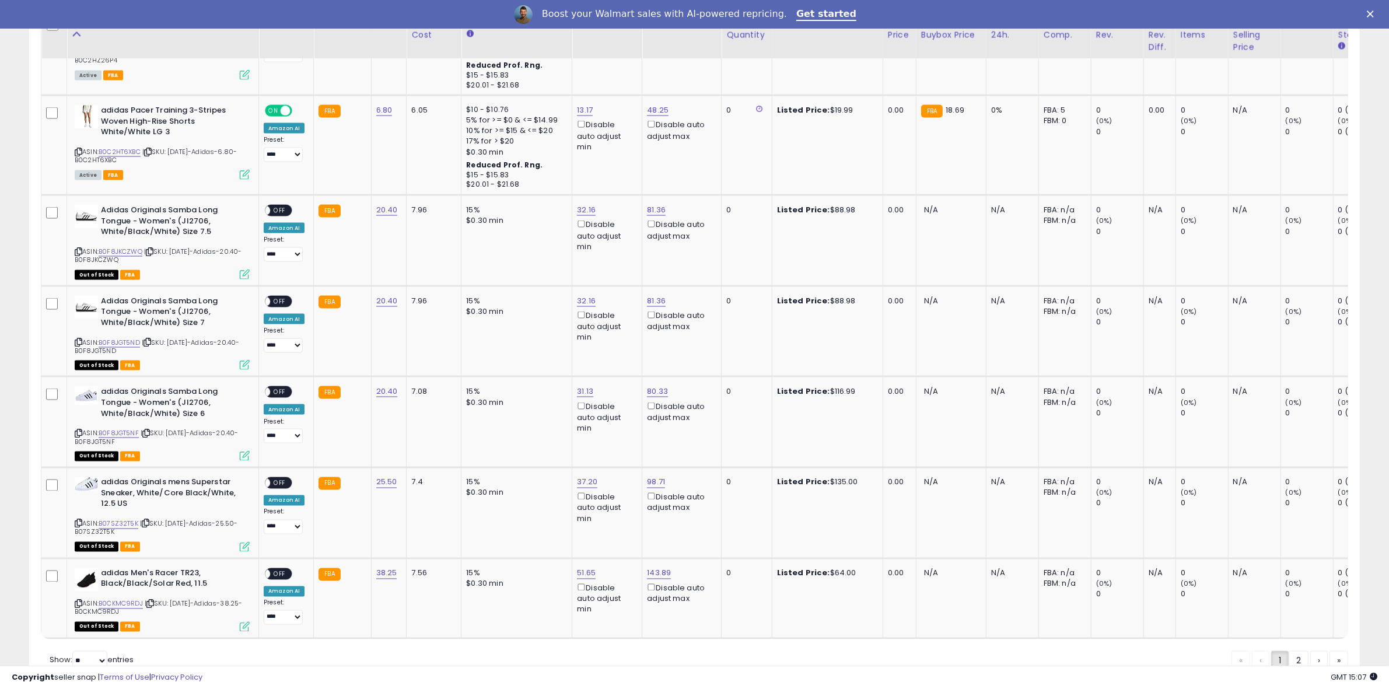
scroll to position [2368, 0]
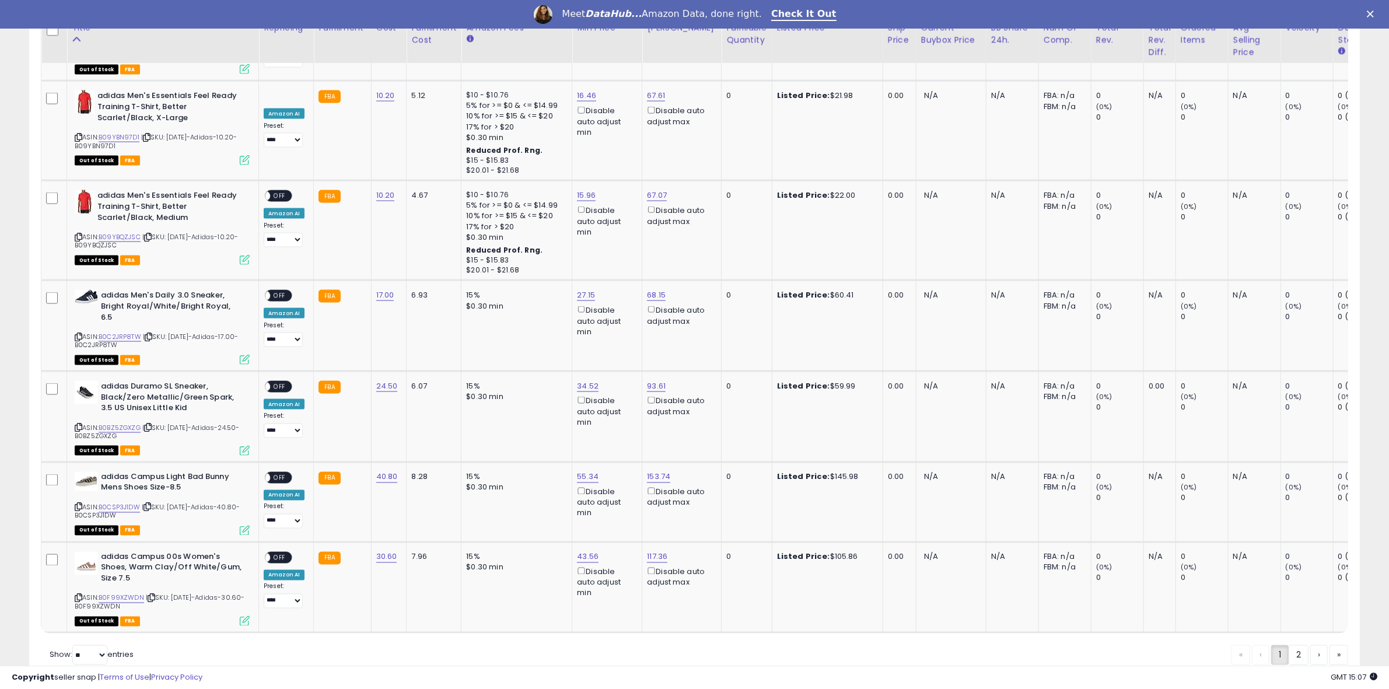
scroll to position [2319, 0]
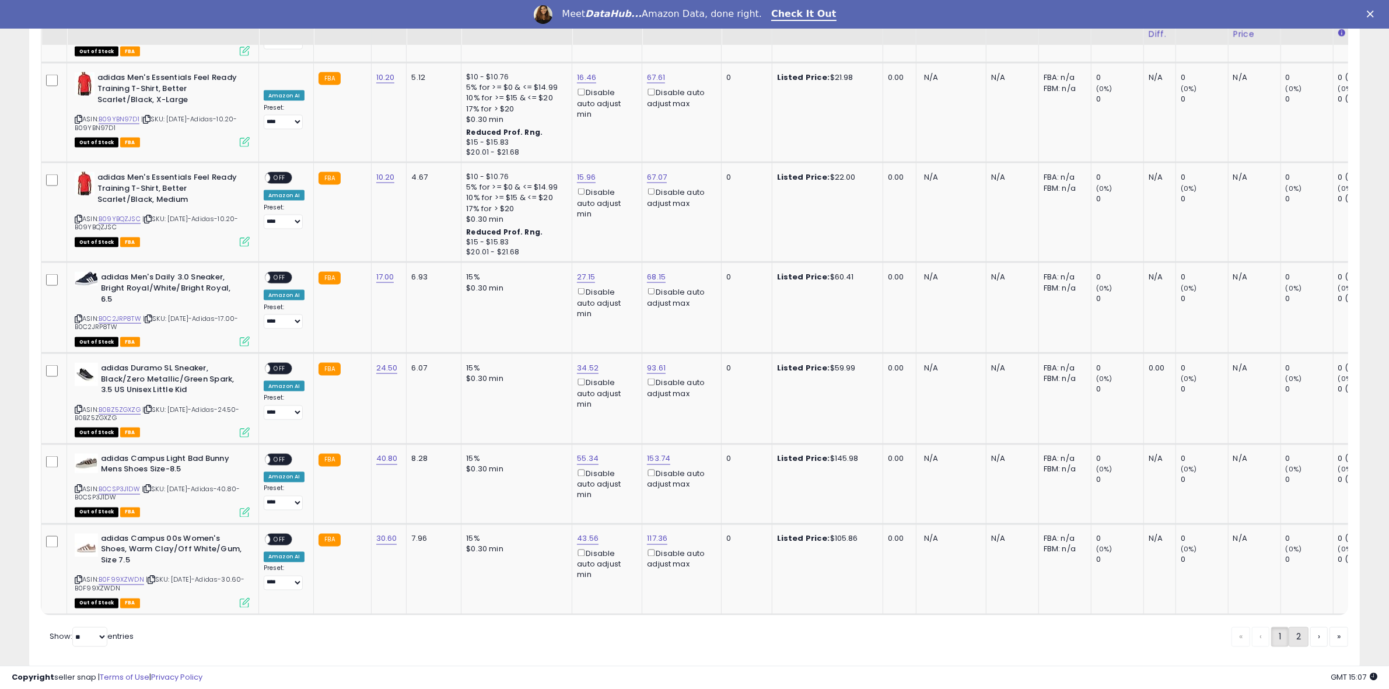
click at [1289, 627] on link "2" at bounding box center [1299, 637] width 20 height 20
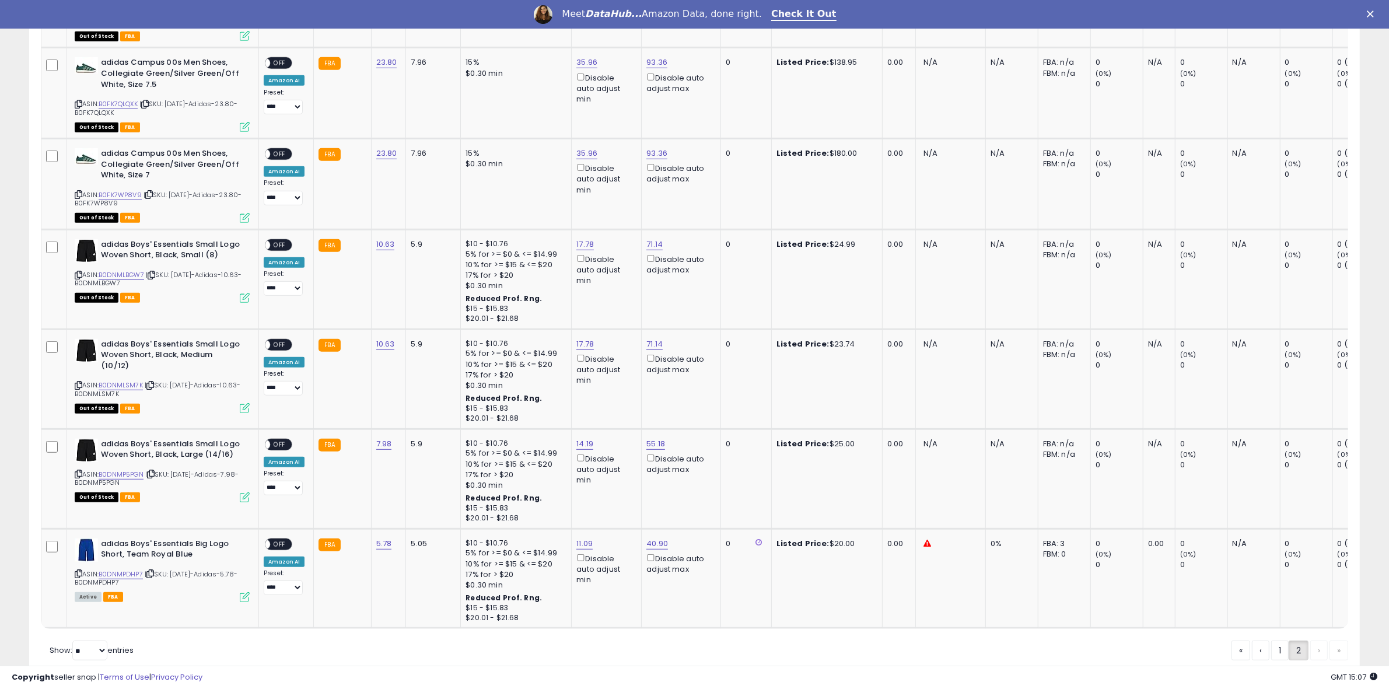
scroll to position [825, 0]
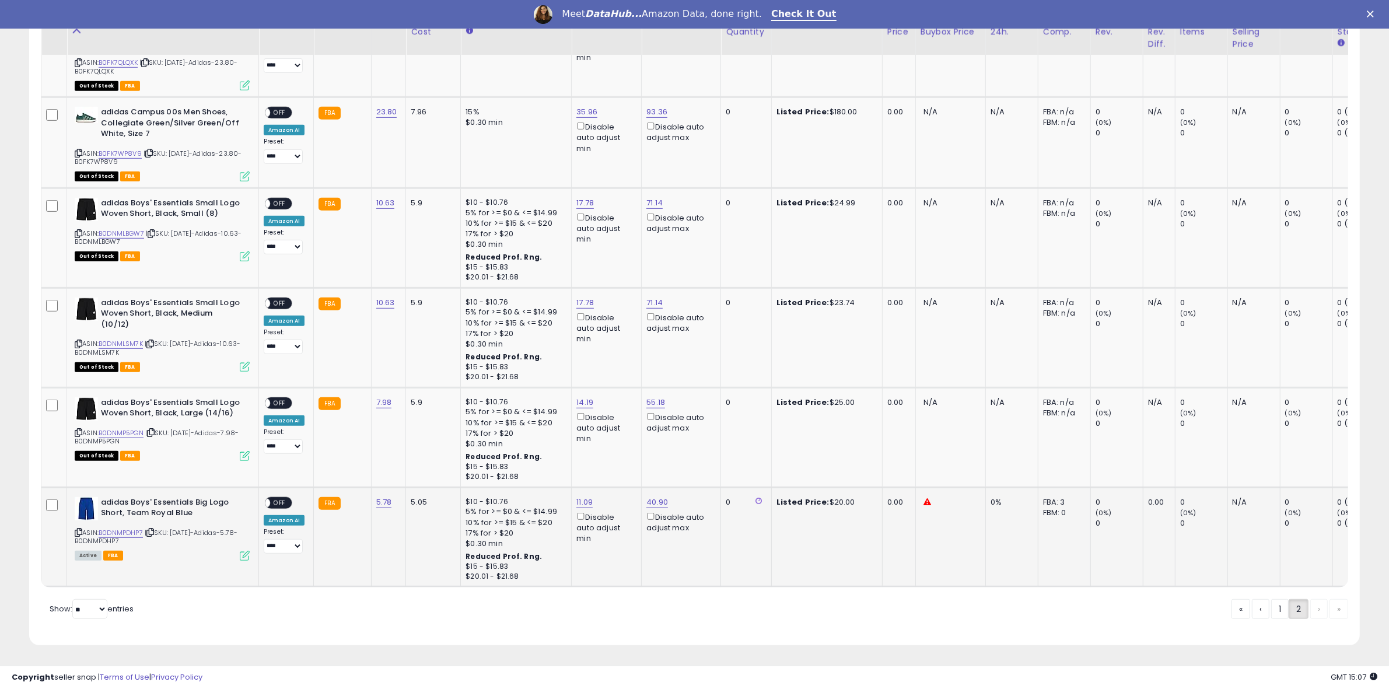
click at [283, 496] on div "ON OFF" at bounding box center [278, 502] width 27 height 12
click at [281, 498] on span "OFF" at bounding box center [279, 503] width 19 height 10
click at [281, 398] on span "OFF" at bounding box center [279, 403] width 19 height 10
click at [280, 298] on span "OFF" at bounding box center [279, 303] width 19 height 10
click at [276, 198] on span "OFF" at bounding box center [279, 203] width 19 height 10
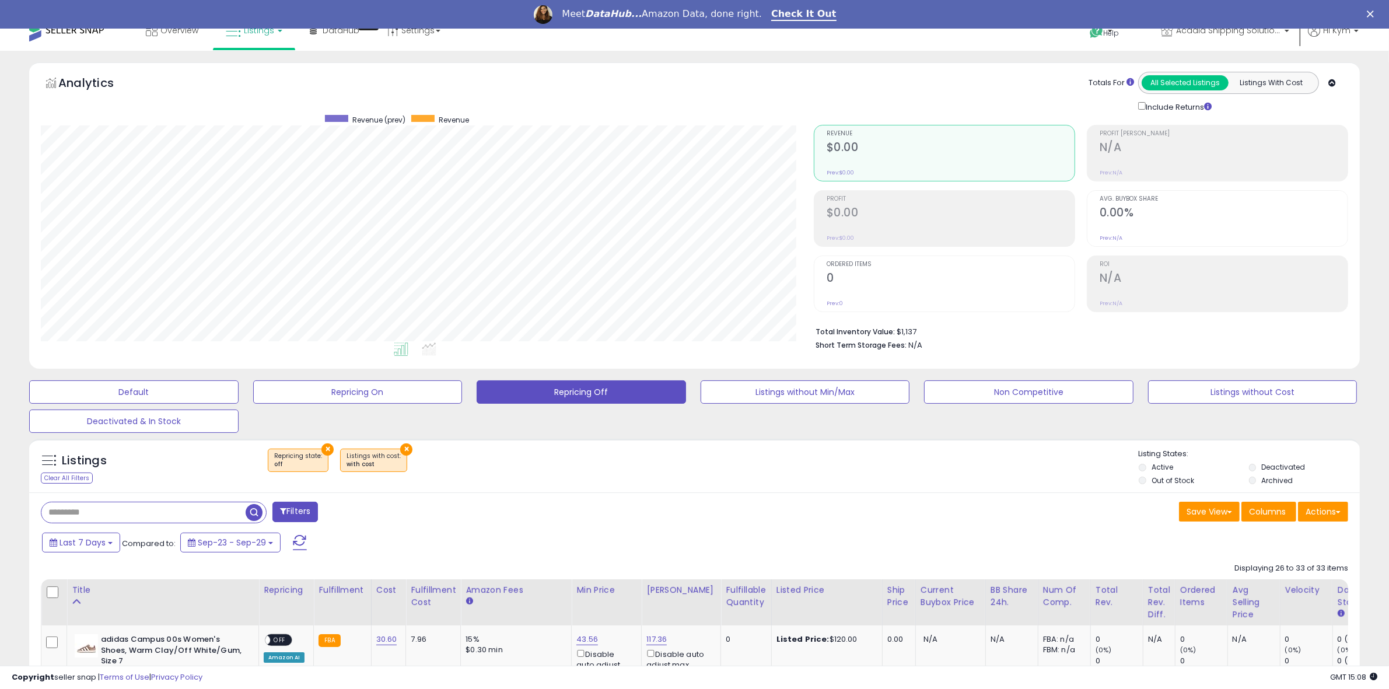
scroll to position [0, 0]
